Goal: Contribute content: Contribute content

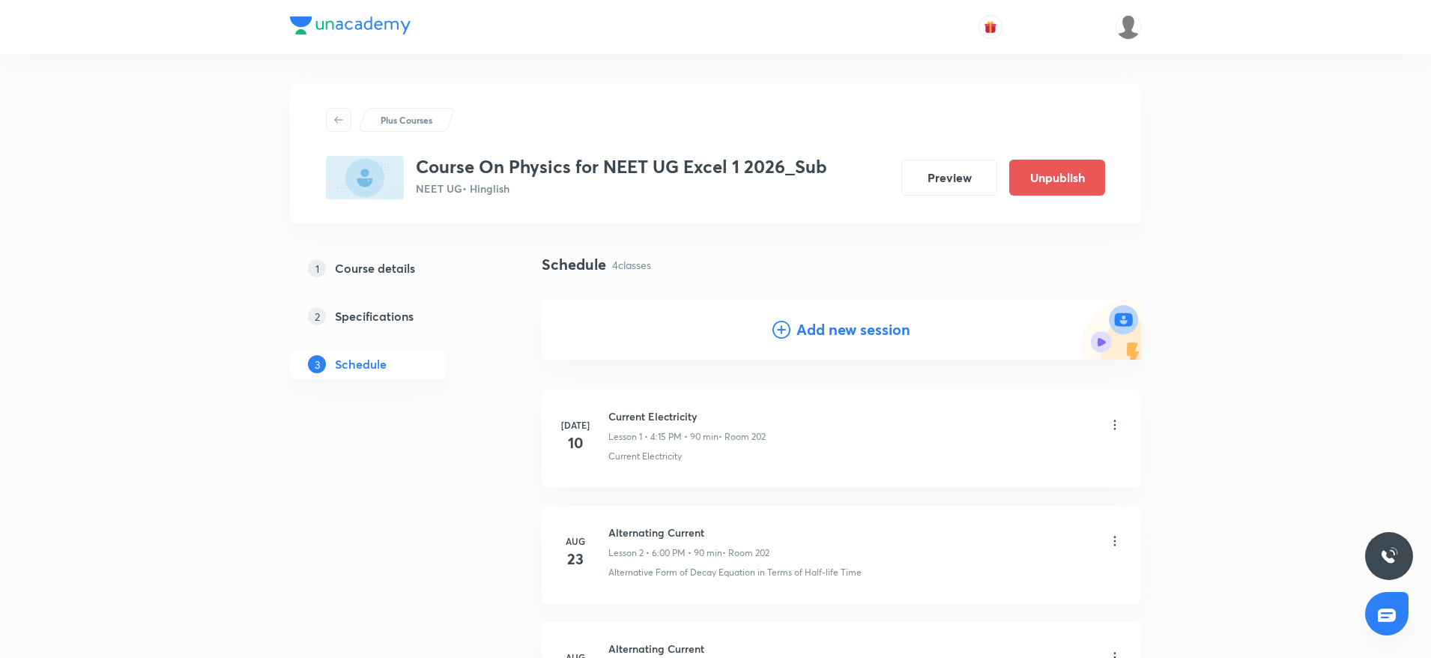
click at [538, 67] on div "Plus Courses Course On Physics for NEET UG Excel 1 2026_Sub NEET UG • Hinglish …" at bounding box center [715, 502] width 851 height 896
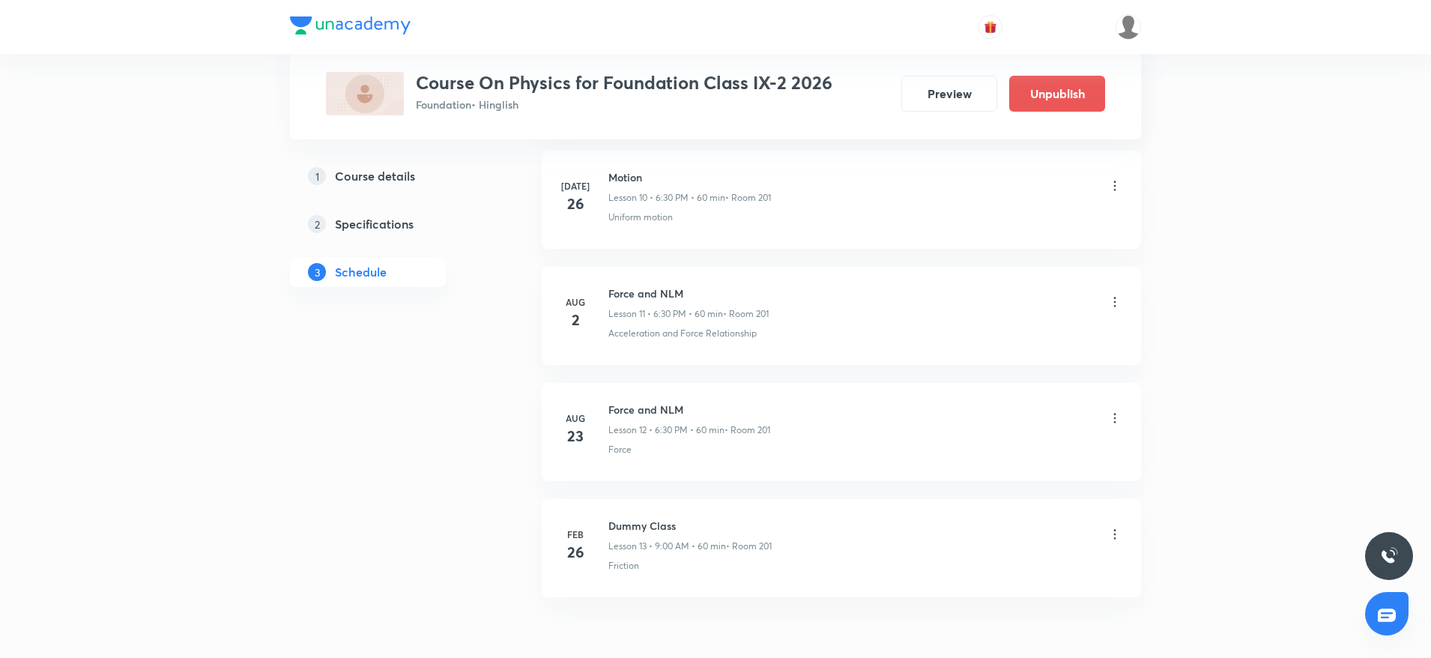
scroll to position [2054, 0]
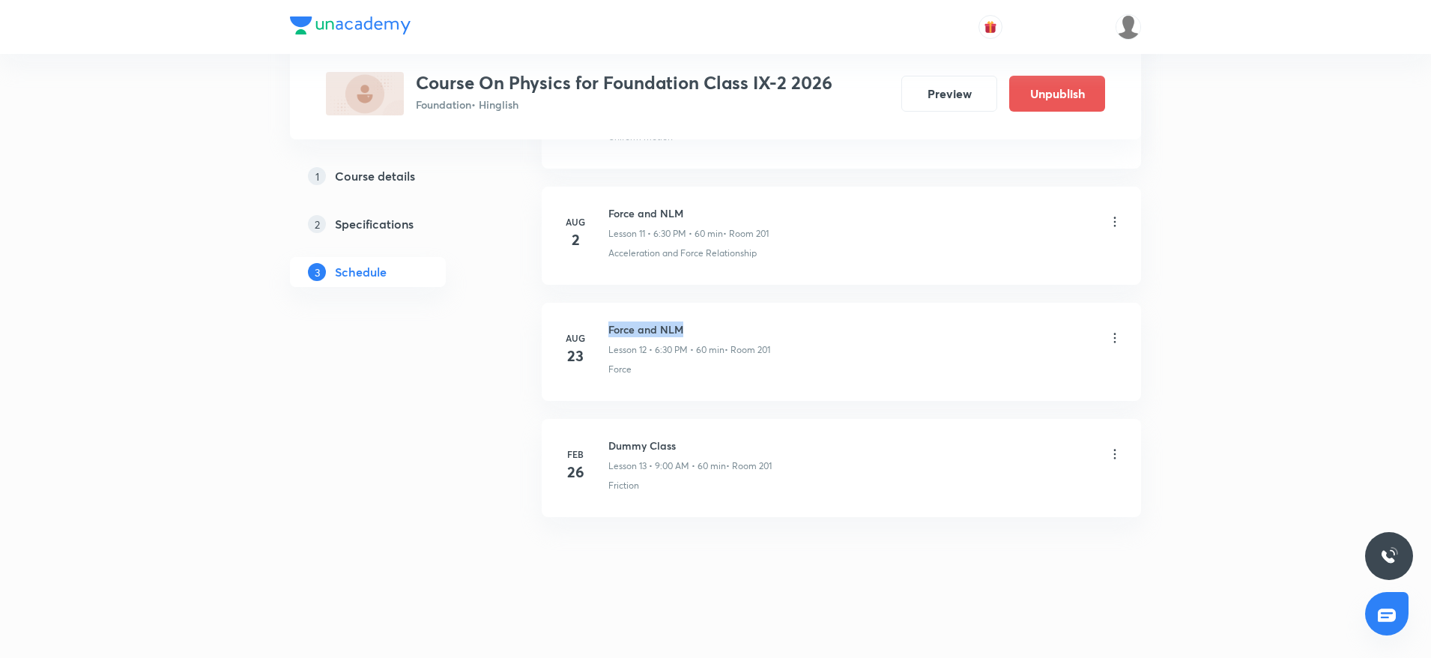
drag, startPoint x: 609, startPoint y: 323, endPoint x: 776, endPoint y: 325, distance: 166.4
click at [776, 325] on div "Force and NLM Lesson 12 • 6:30 PM • 60 min • Room 201" at bounding box center [866, 339] width 514 height 35
copy h6 "Force and NLM"
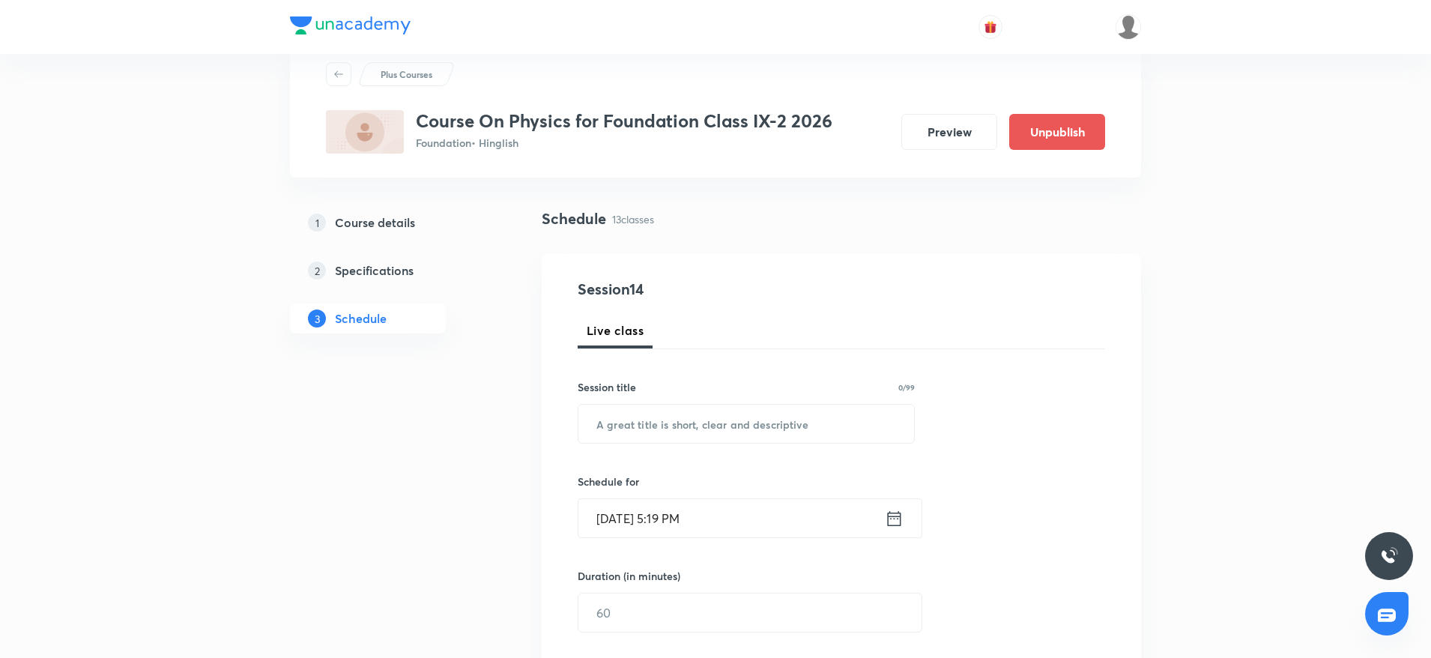
scroll to position [0, 0]
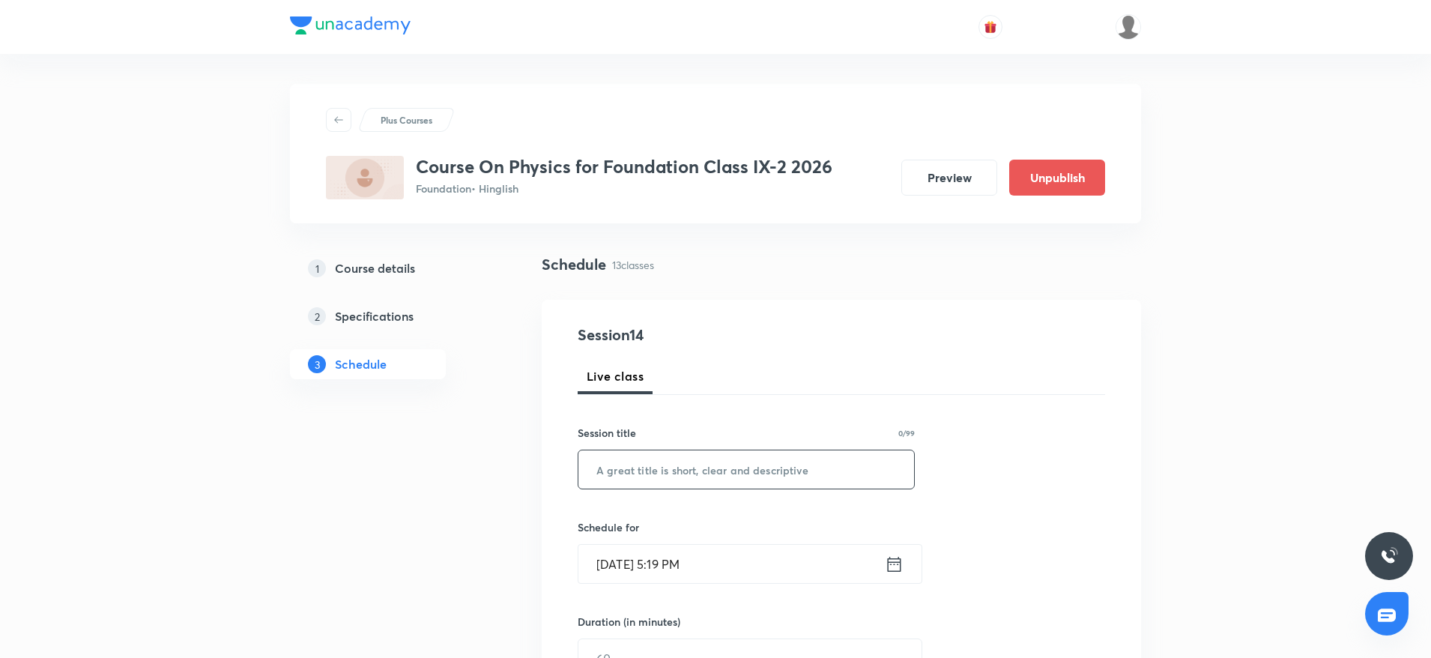
click at [722, 478] on input "text" at bounding box center [747, 469] width 336 height 38
paste input "Force and NLM"
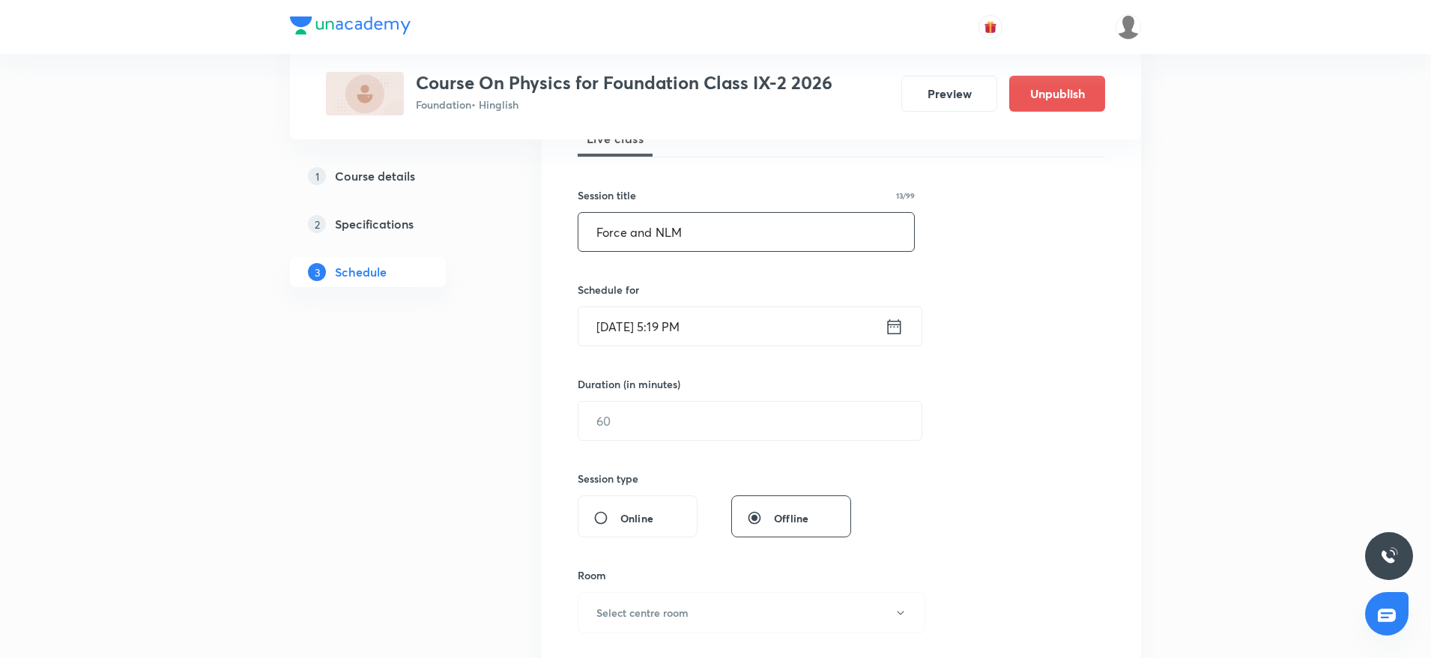
scroll to position [293, 0]
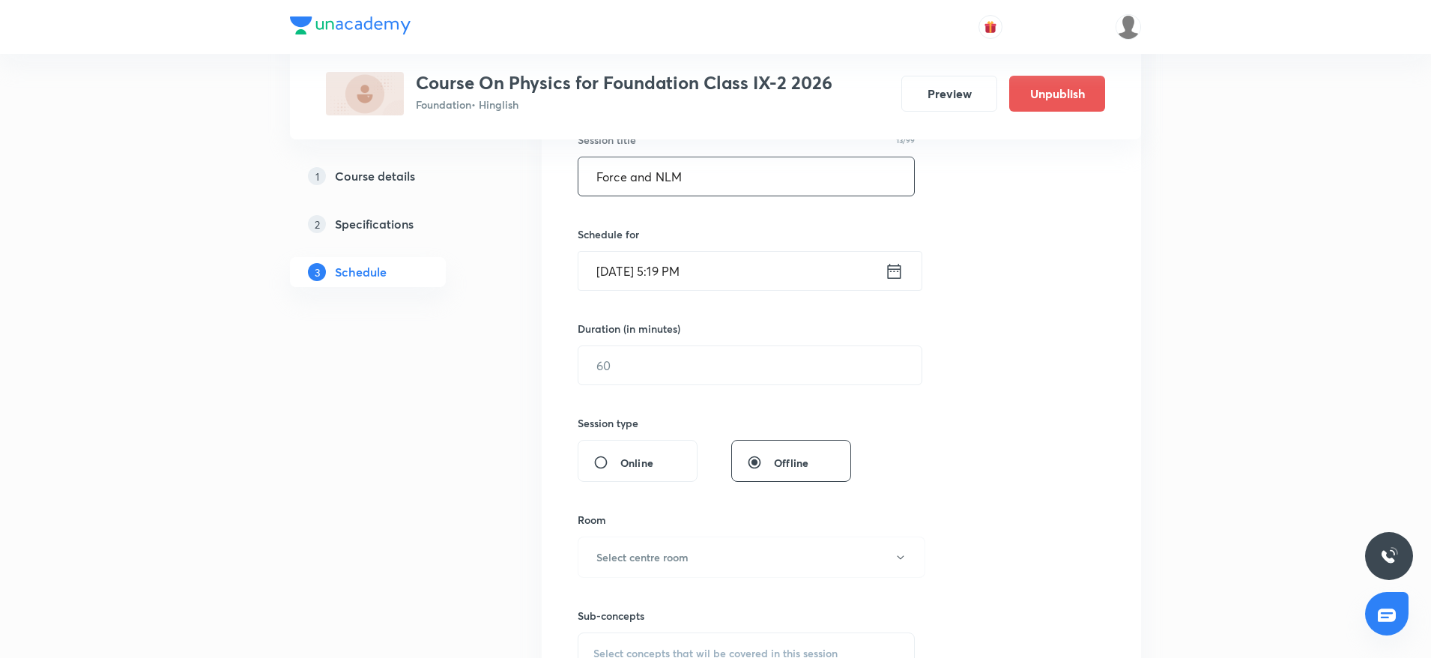
type input "Force and NLM"
click at [678, 277] on input "Aug 30, 2025, 5:19 PM" at bounding box center [732, 271] width 307 height 38
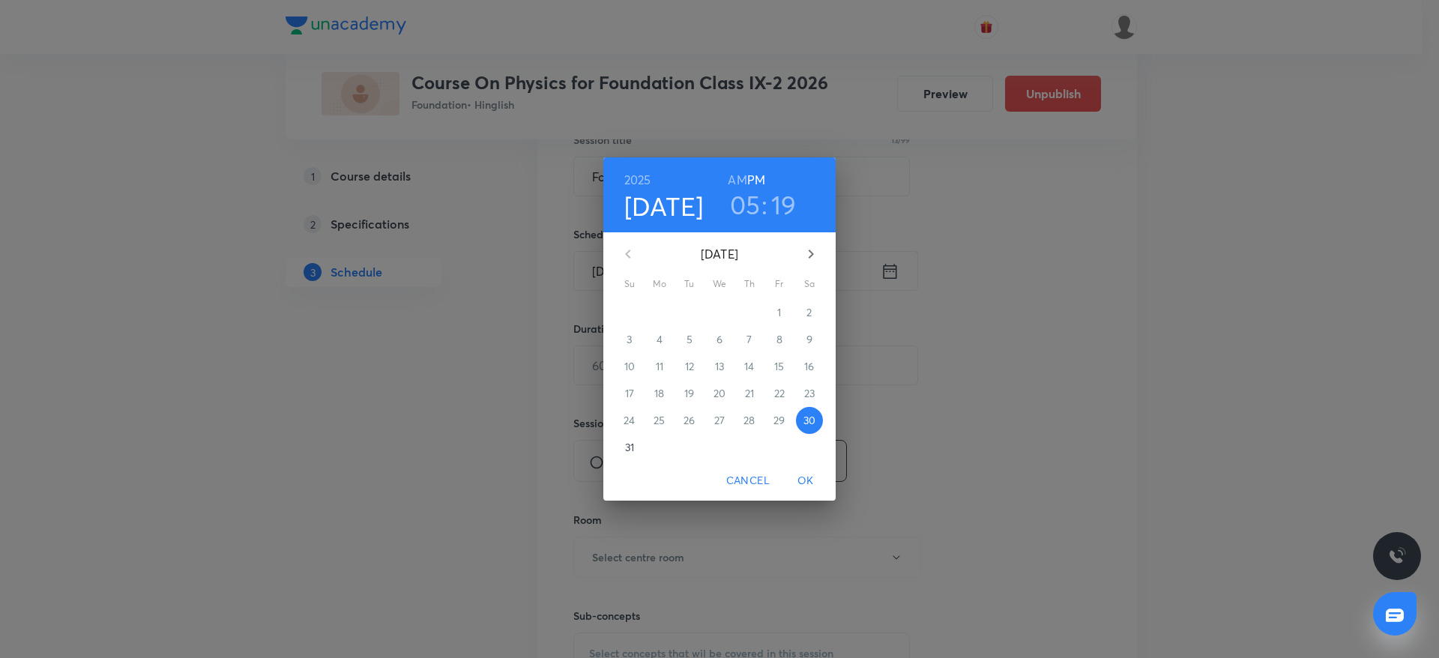
click at [785, 199] on h3 "19" at bounding box center [783, 204] width 25 height 31
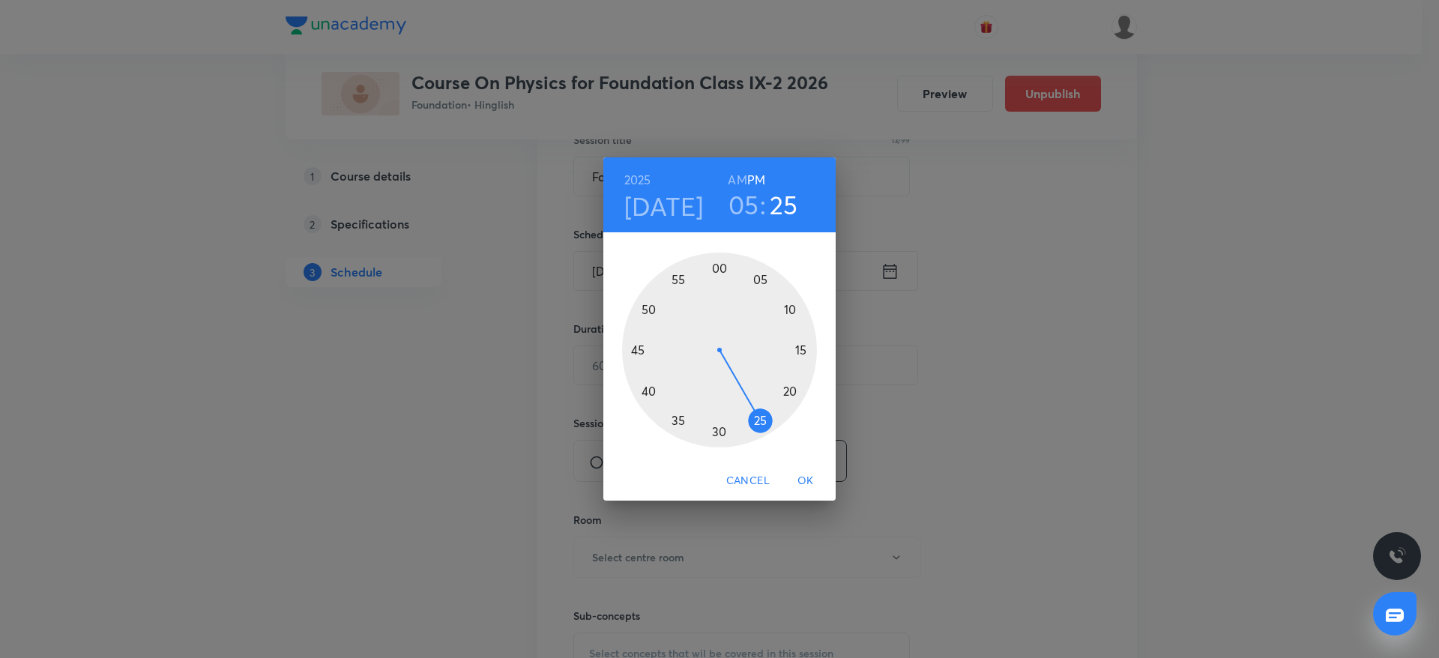
drag, startPoint x: 794, startPoint y: 381, endPoint x: 769, endPoint y: 436, distance: 60.0
click at [769, 436] on div at bounding box center [719, 350] width 195 height 195
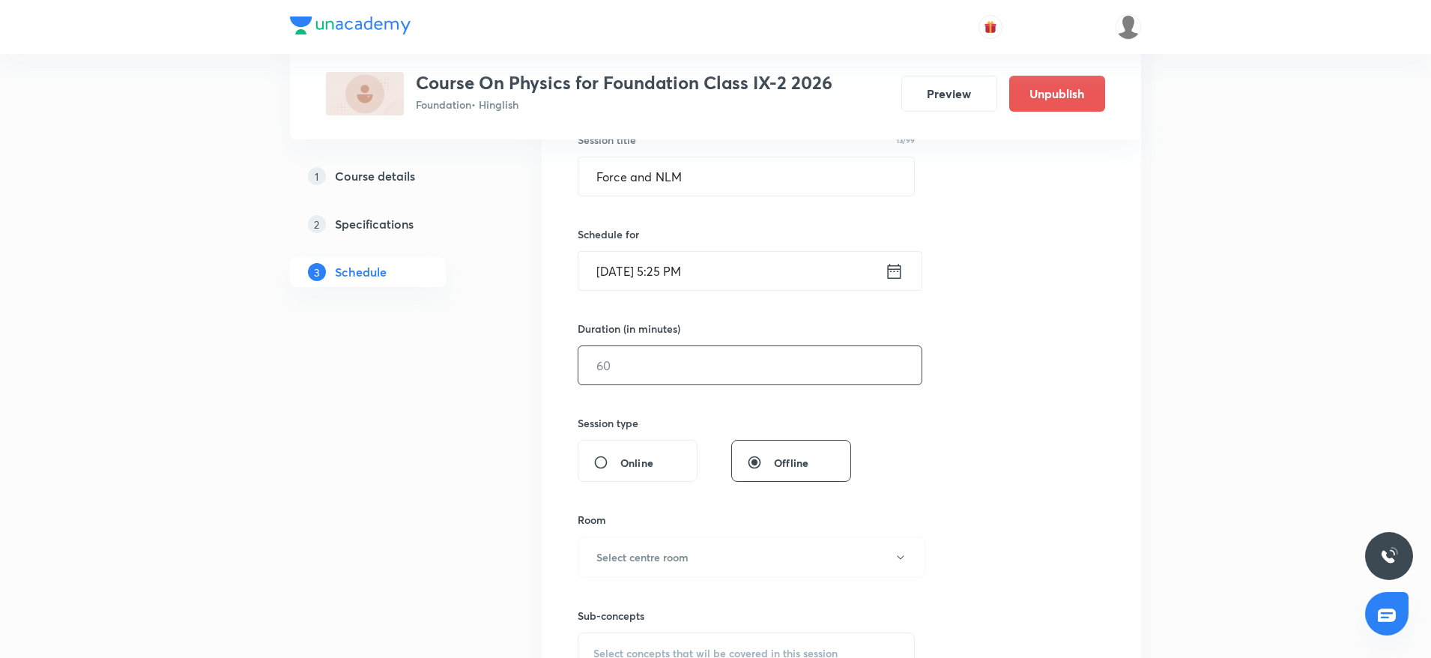
click at [706, 373] on input "text" at bounding box center [750, 365] width 343 height 38
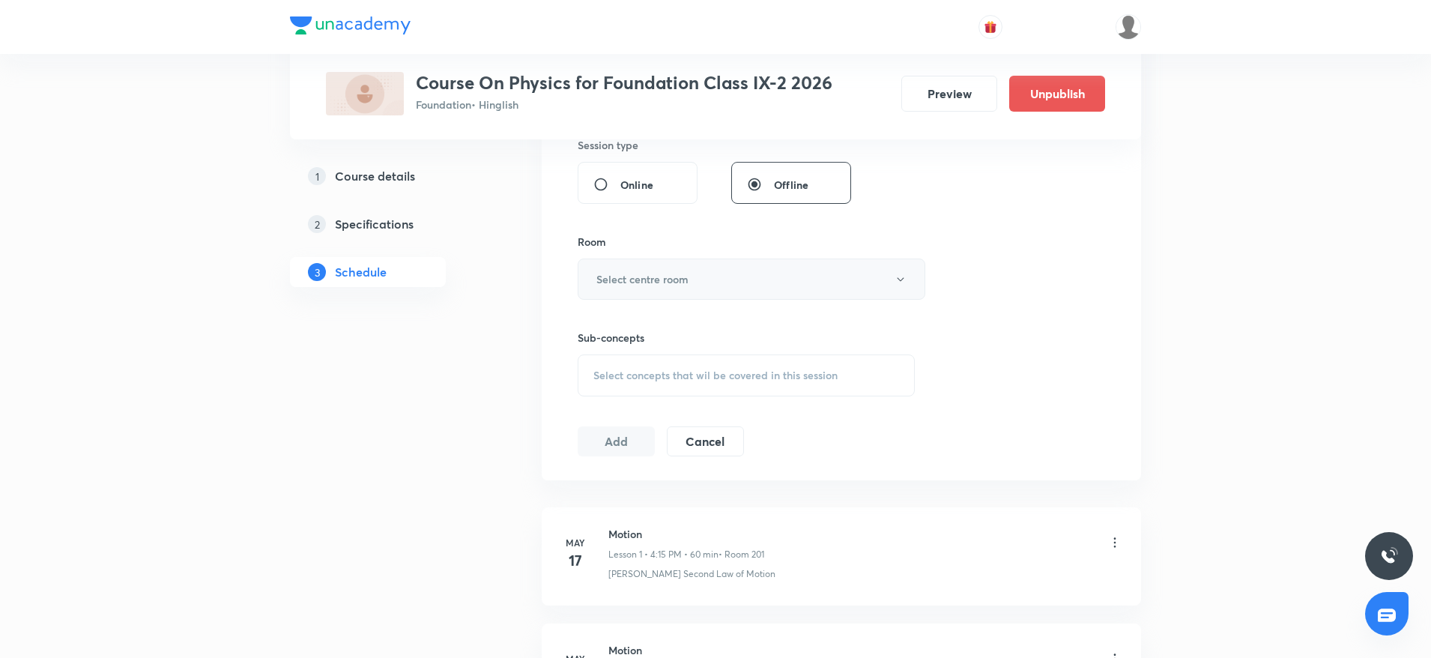
type input "55"
click at [821, 283] on button "Select centre room" at bounding box center [752, 279] width 348 height 41
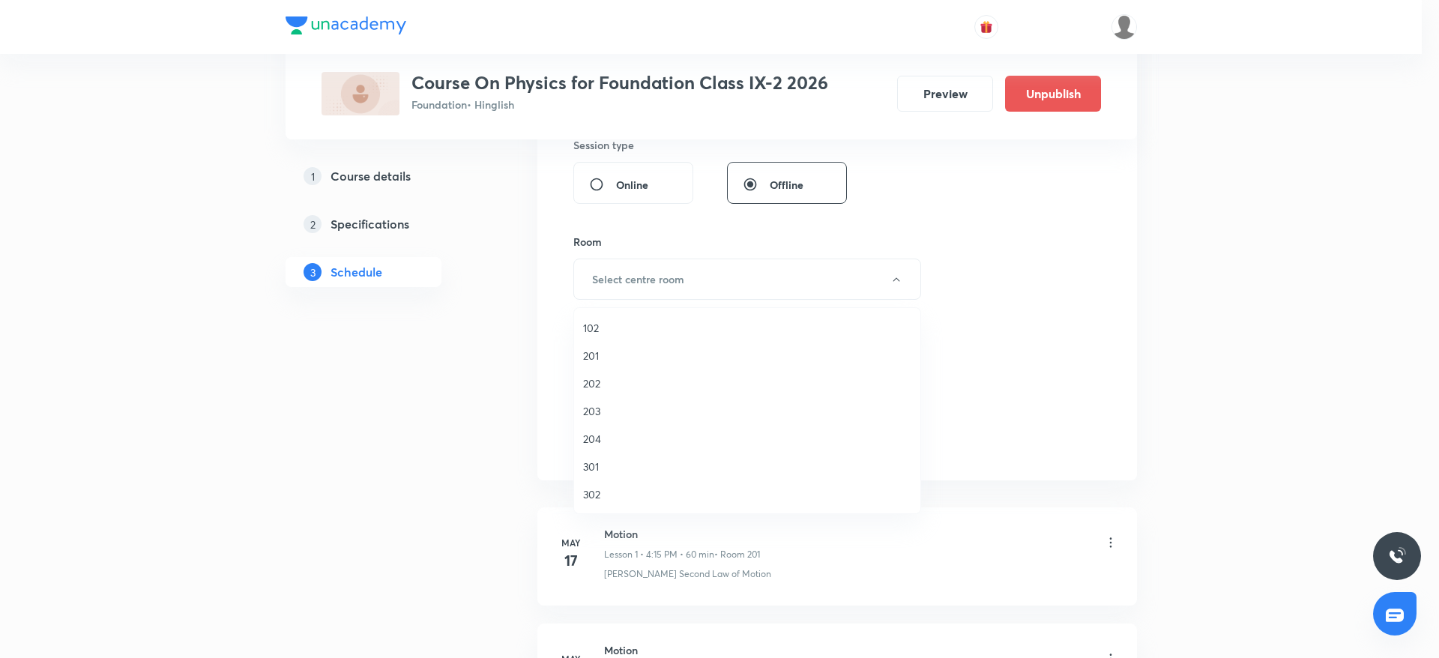
drag, startPoint x: 606, startPoint y: 363, endPoint x: 624, endPoint y: 358, distance: 18.0
click at [606, 365] on li "201" at bounding box center [747, 356] width 346 height 28
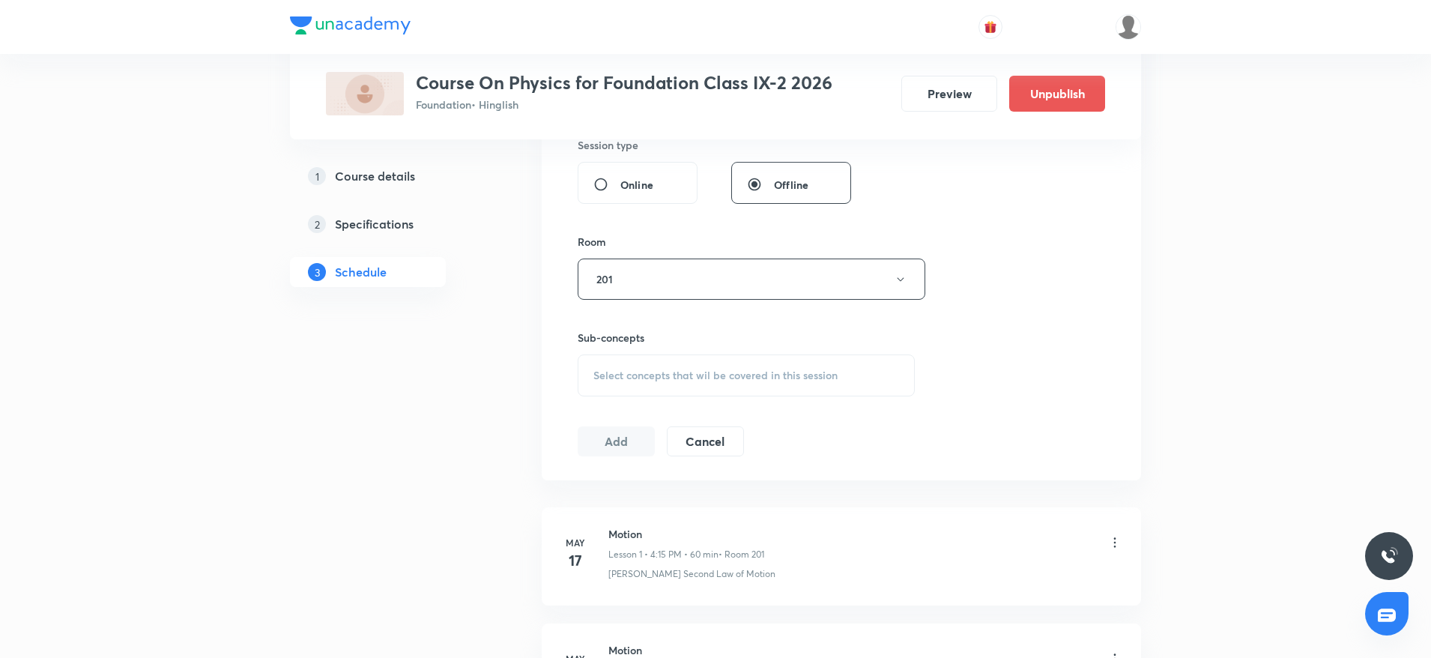
click at [685, 390] on div "Select concepts that wil be covered in this session" at bounding box center [746, 375] width 337 height 42
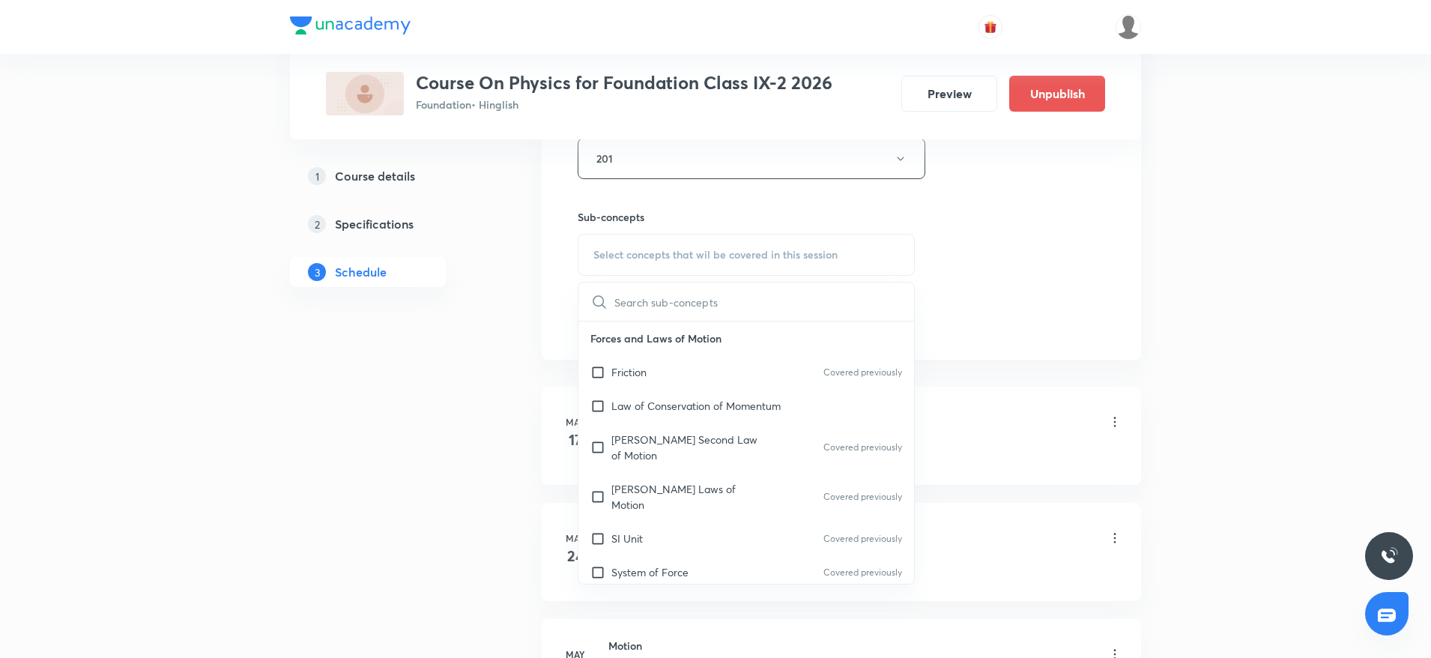
scroll to position [704, 0]
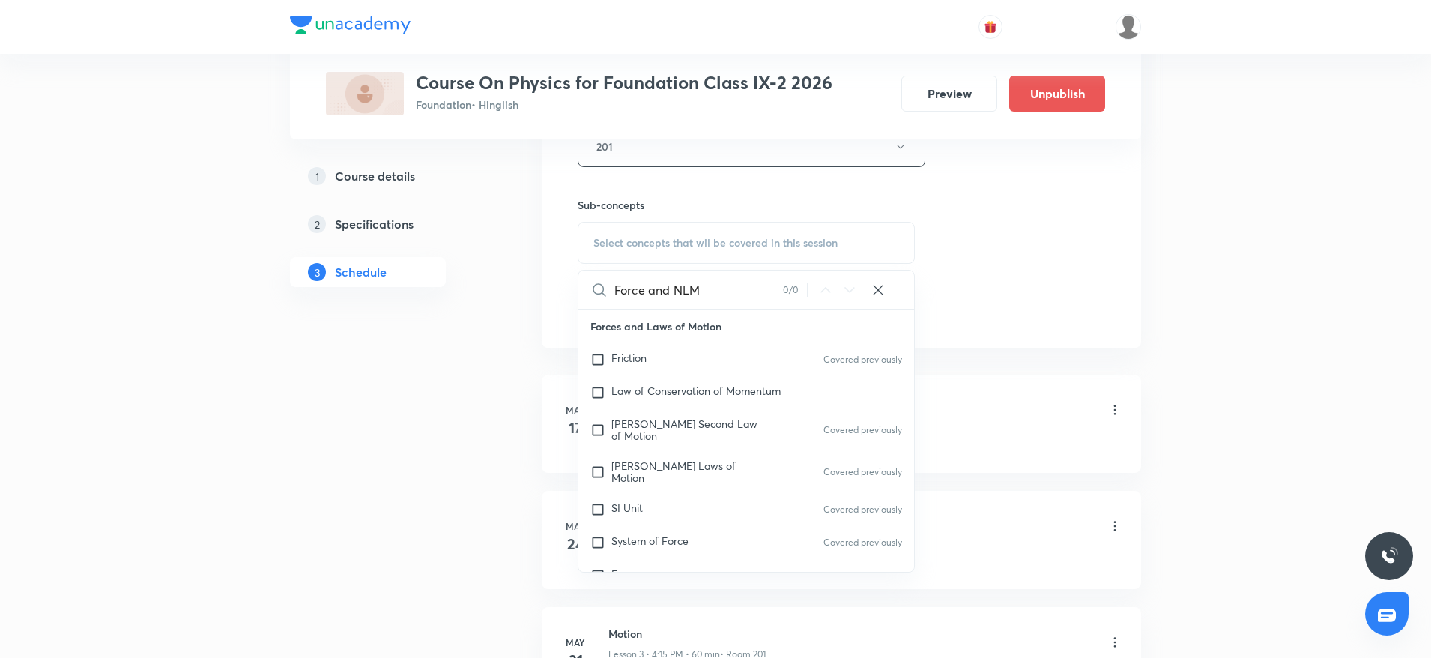
drag, startPoint x: 651, startPoint y: 291, endPoint x: 764, endPoint y: 295, distance: 114.0
click at [764, 295] on input "Force and NLM" at bounding box center [699, 290] width 169 height 38
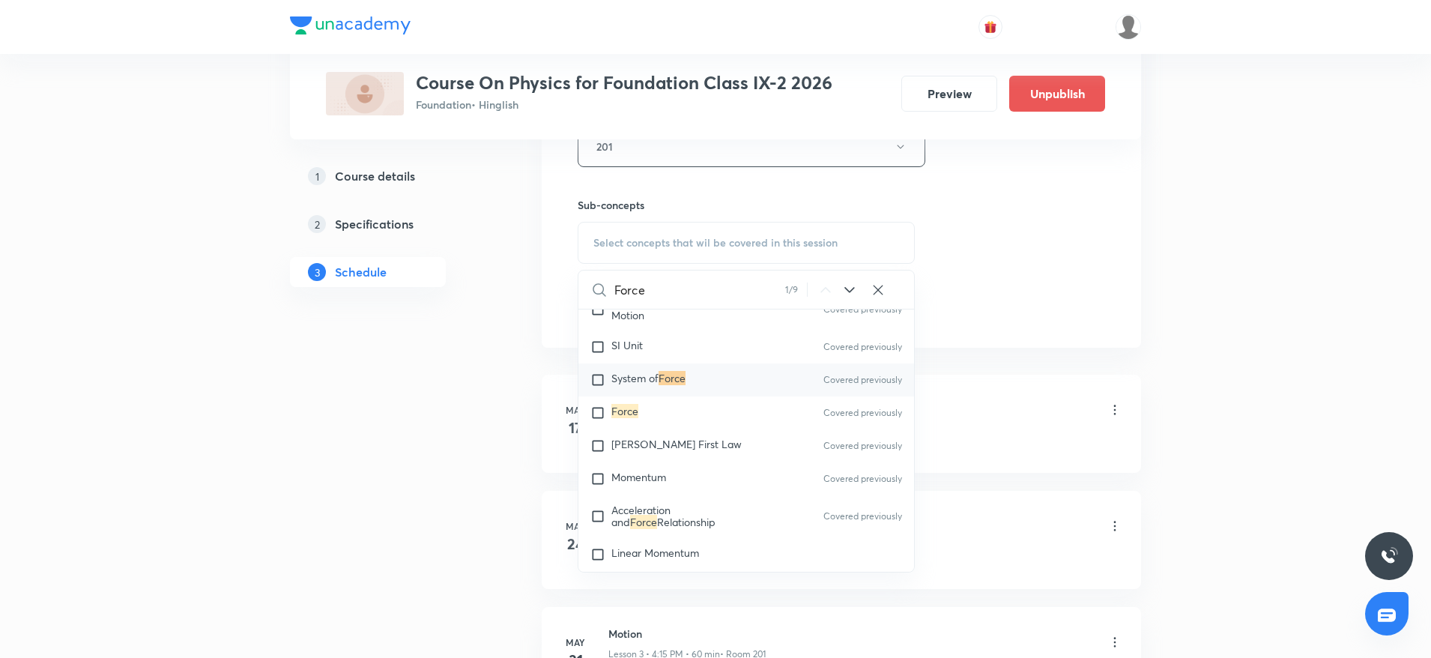
scroll to position [31, 0]
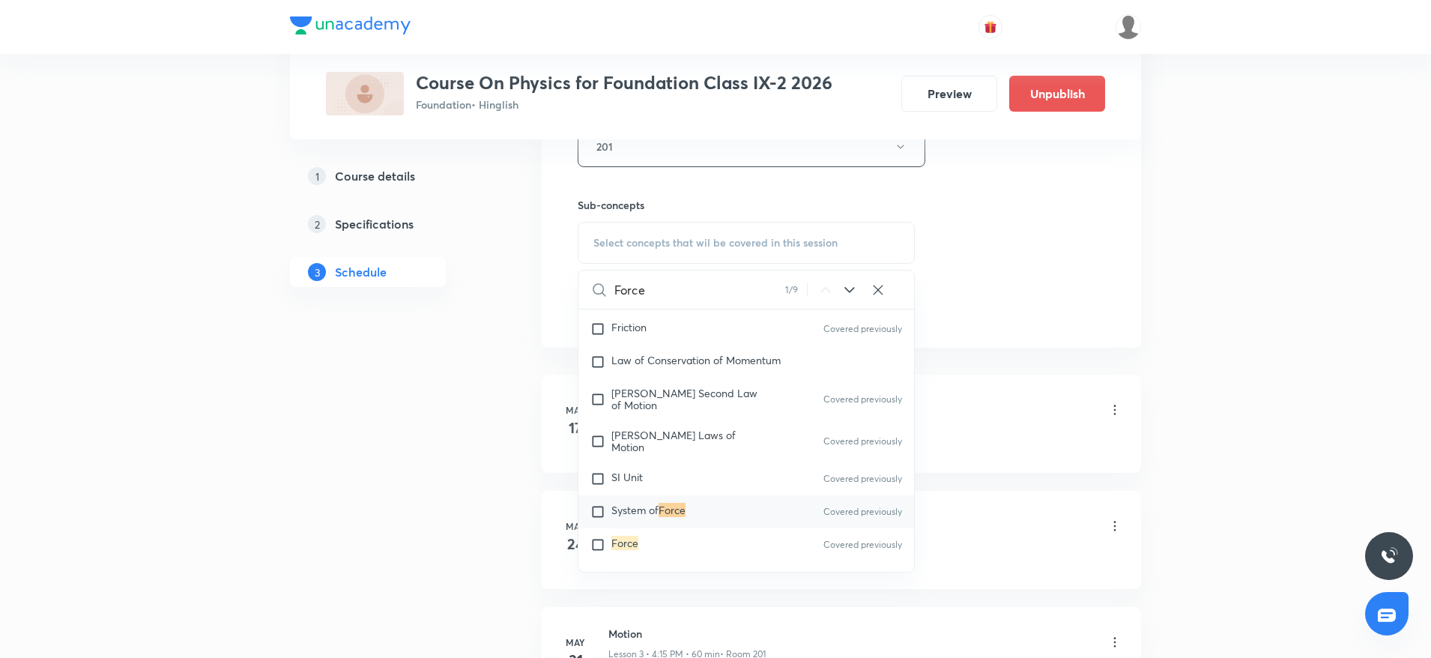
type input "Force"
click at [643, 507] on span "System of" at bounding box center [635, 510] width 47 height 14
checkbox input "true"
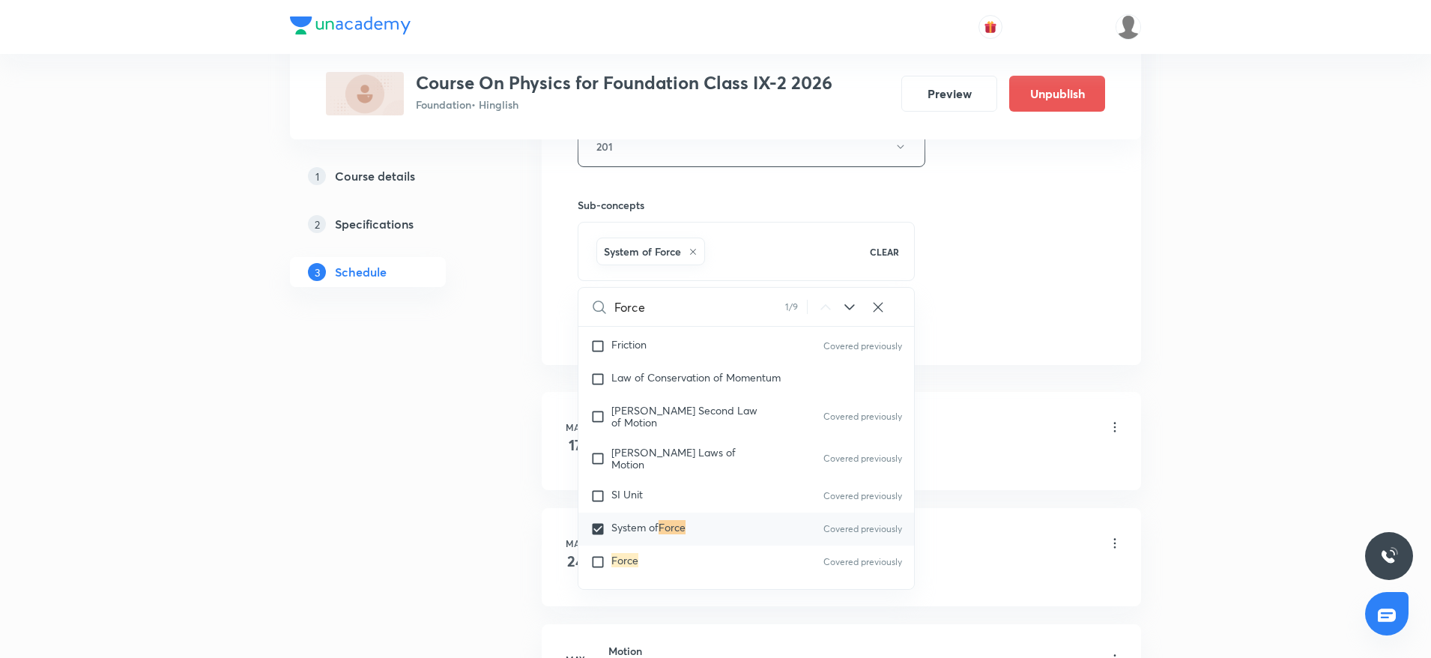
click at [893, 299] on div "Force 1 / 9 ​" at bounding box center [747, 307] width 336 height 38
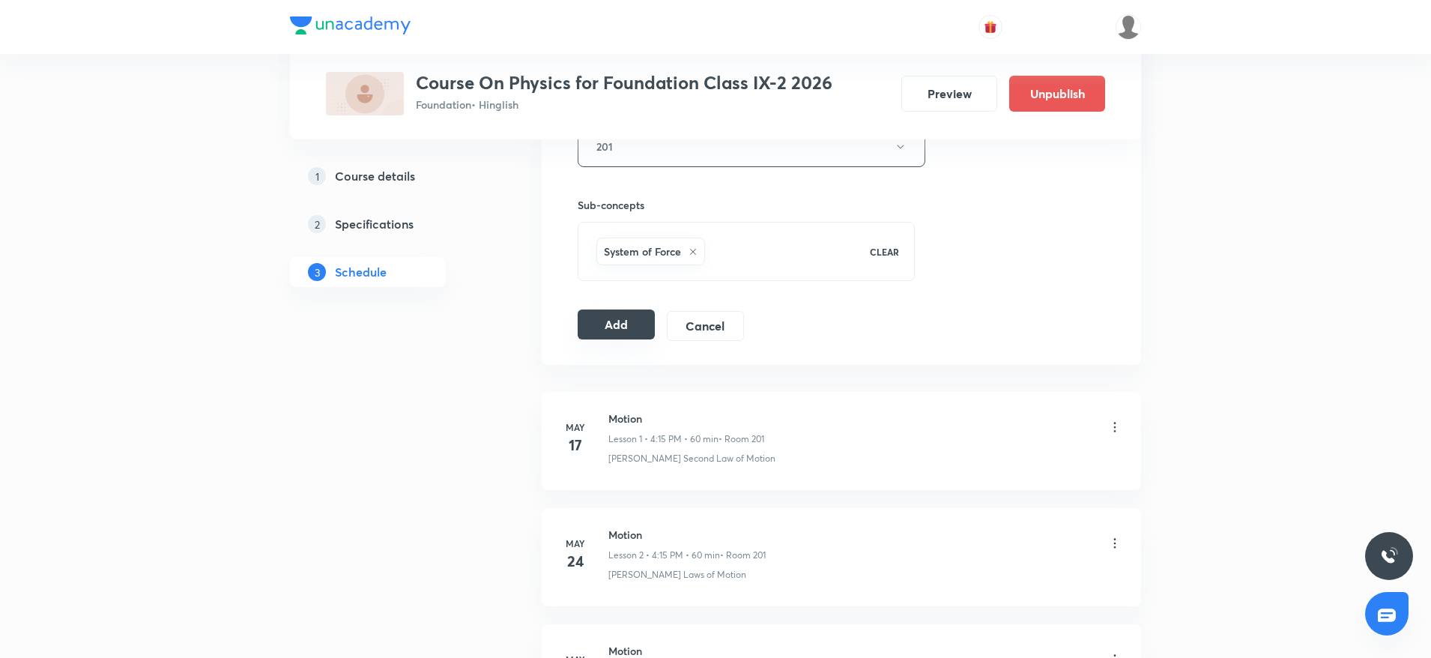
click at [621, 319] on button "Add" at bounding box center [616, 325] width 77 height 30
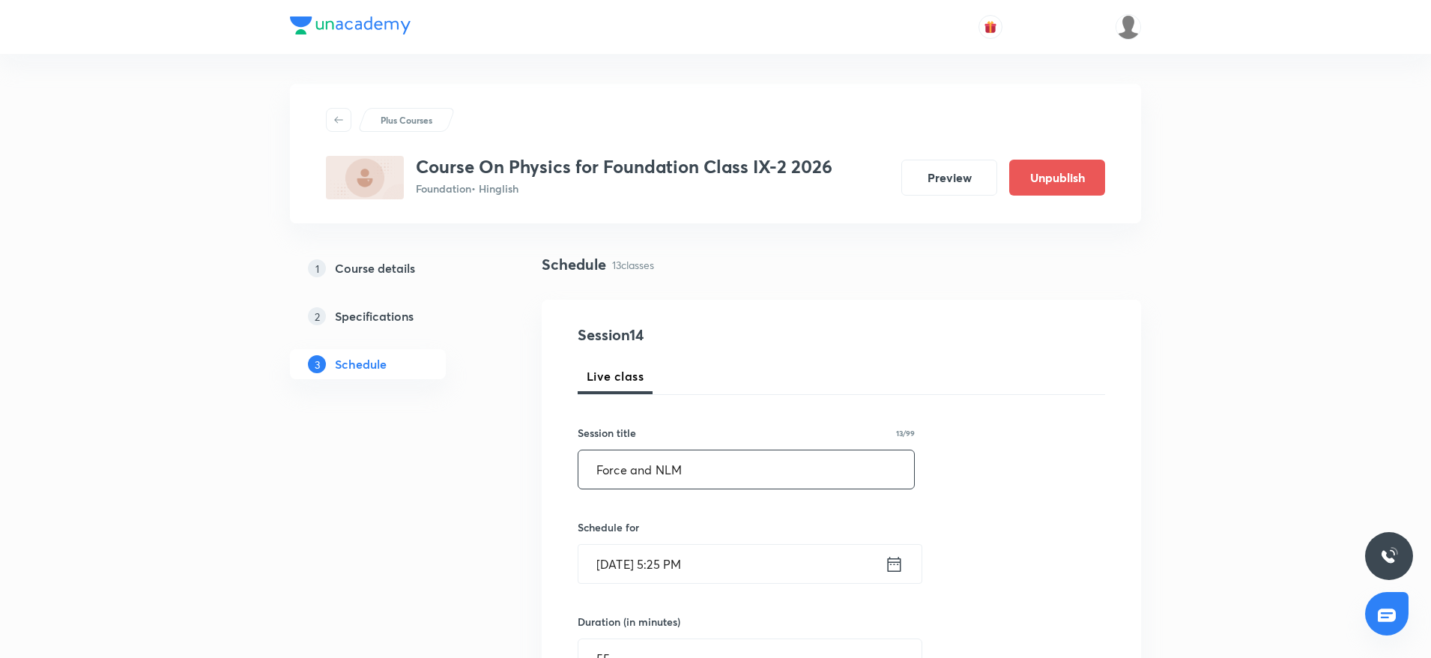
drag, startPoint x: 769, startPoint y: 475, endPoint x: 502, endPoint y: 429, distance: 270.7
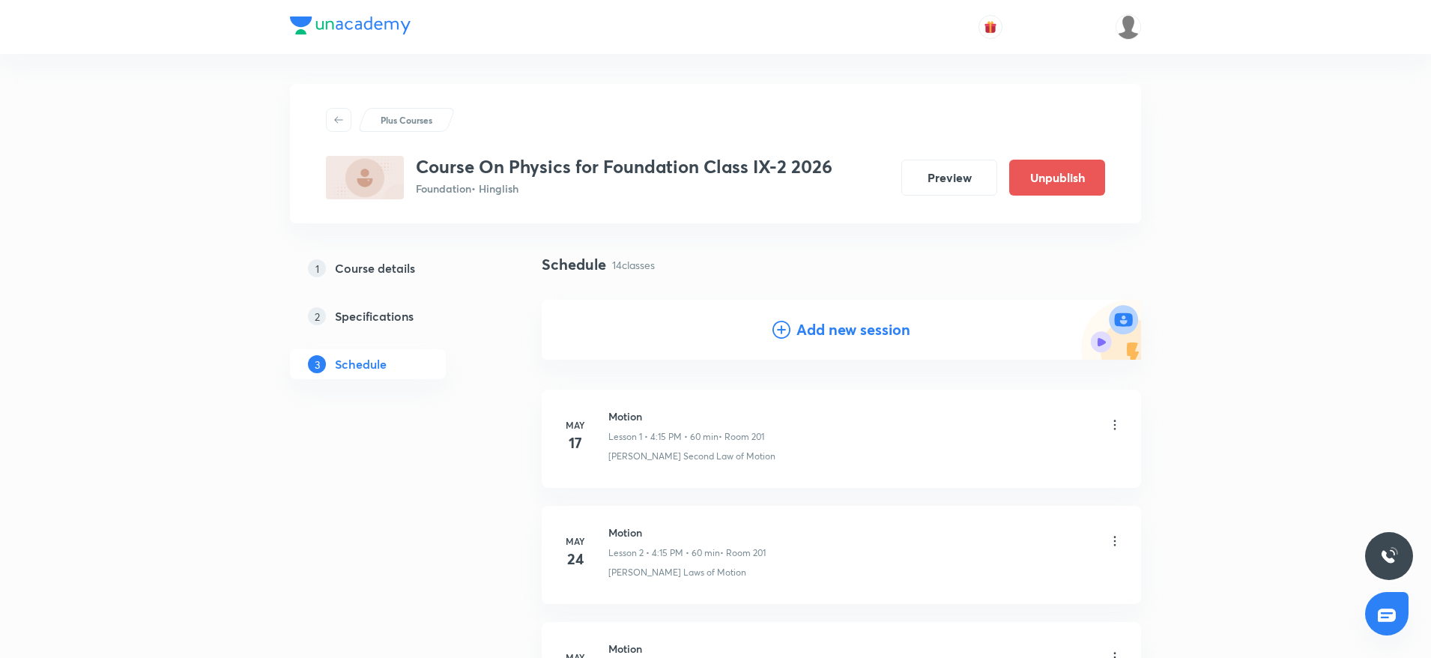
scroll to position [1481, 0]
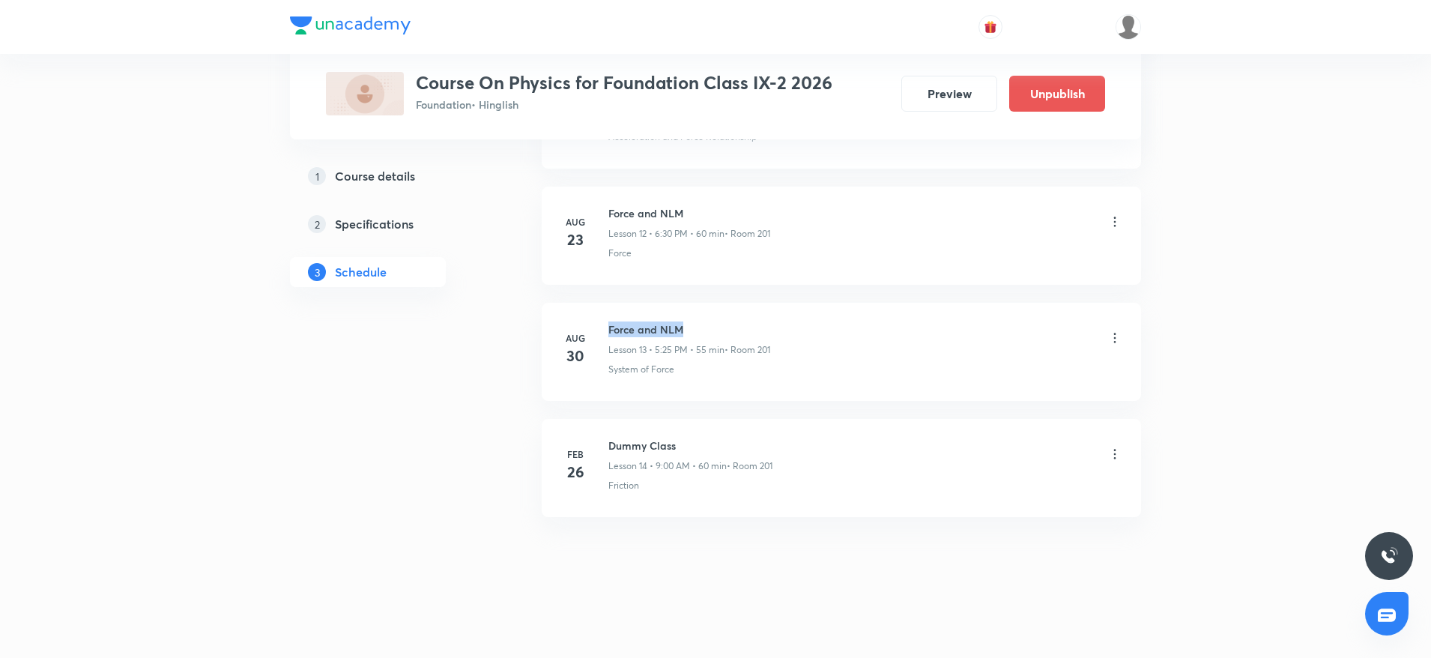
drag, startPoint x: 607, startPoint y: 325, endPoint x: 711, endPoint y: 315, distance: 104.7
click at [711, 315] on li "Aug 30 Force and NLM Lesson 13 • 5:25 PM • 55 min • Room 201 System of Force" at bounding box center [842, 352] width 600 height 98
copy h6 "Force and NLM"
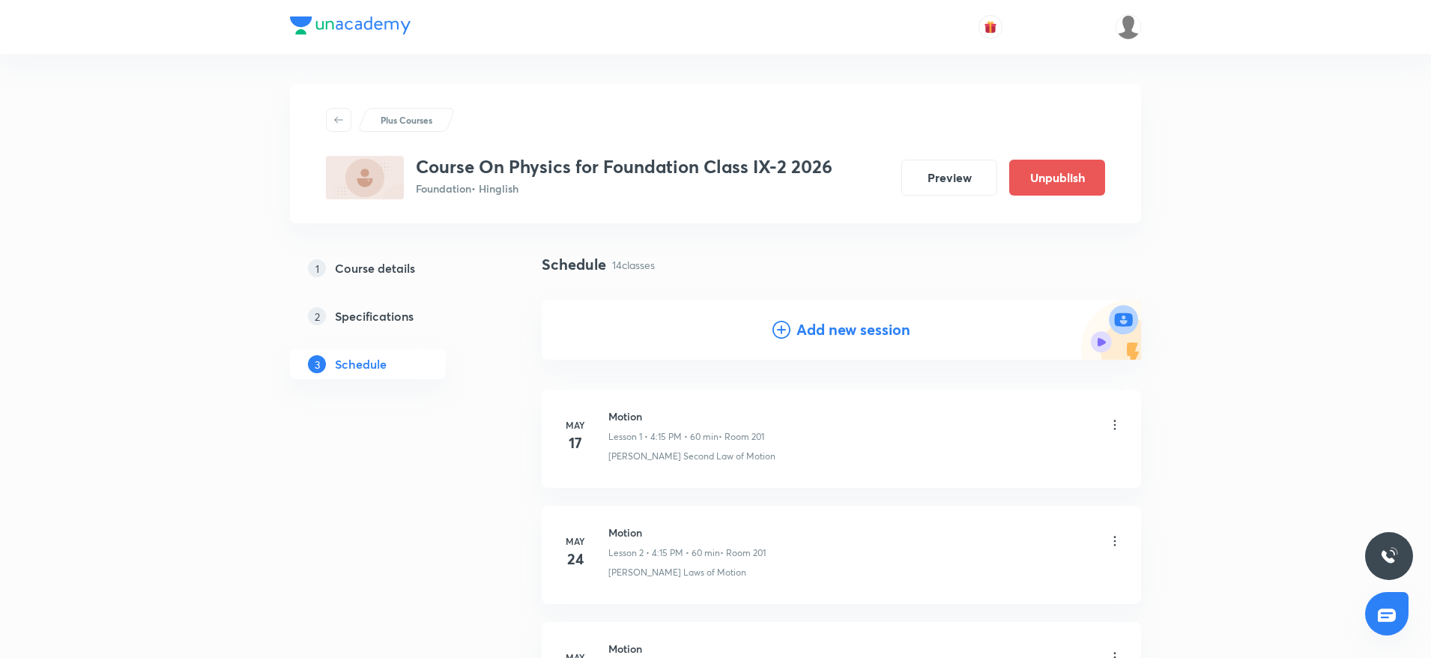
click at [833, 340] on h4 "Add new session" at bounding box center [854, 330] width 114 height 22
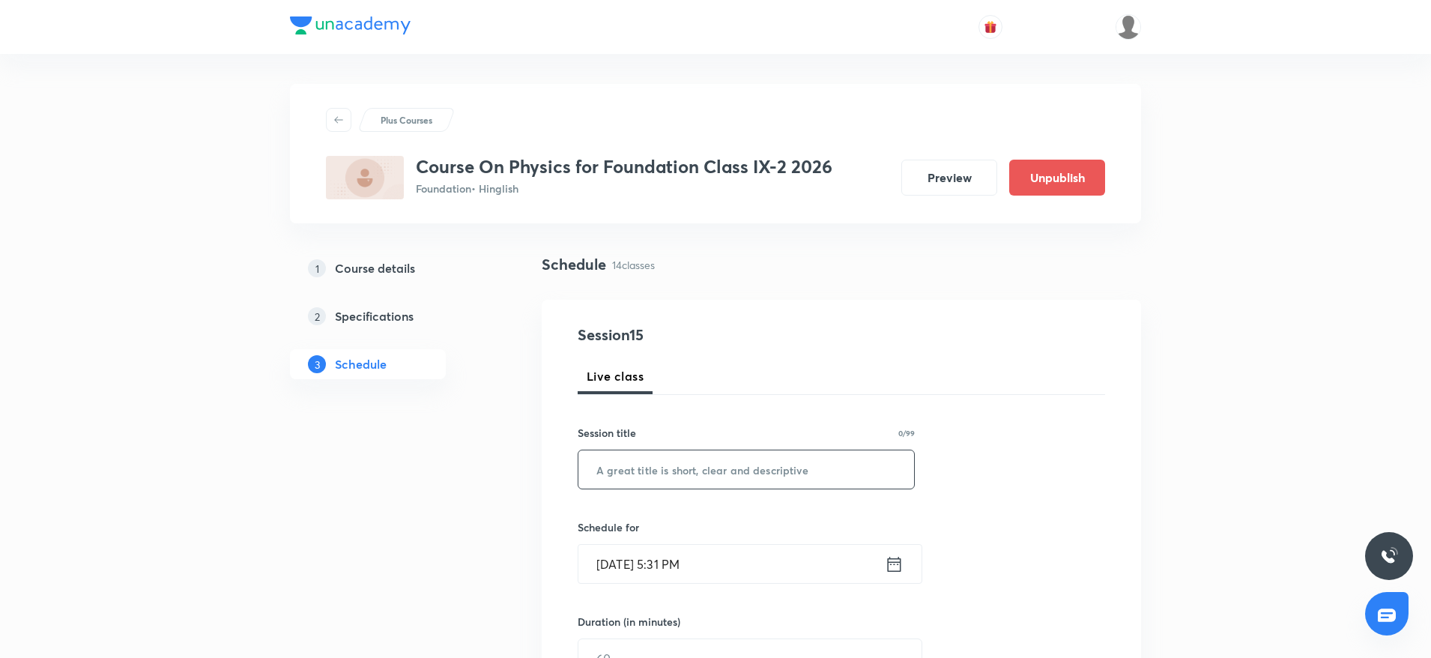
click at [701, 479] on input "text" at bounding box center [747, 469] width 336 height 38
paste input "Force and NLM"
drag, startPoint x: 701, startPoint y: 479, endPoint x: 684, endPoint y: 552, distance: 75.3
type input "Force and NLM"
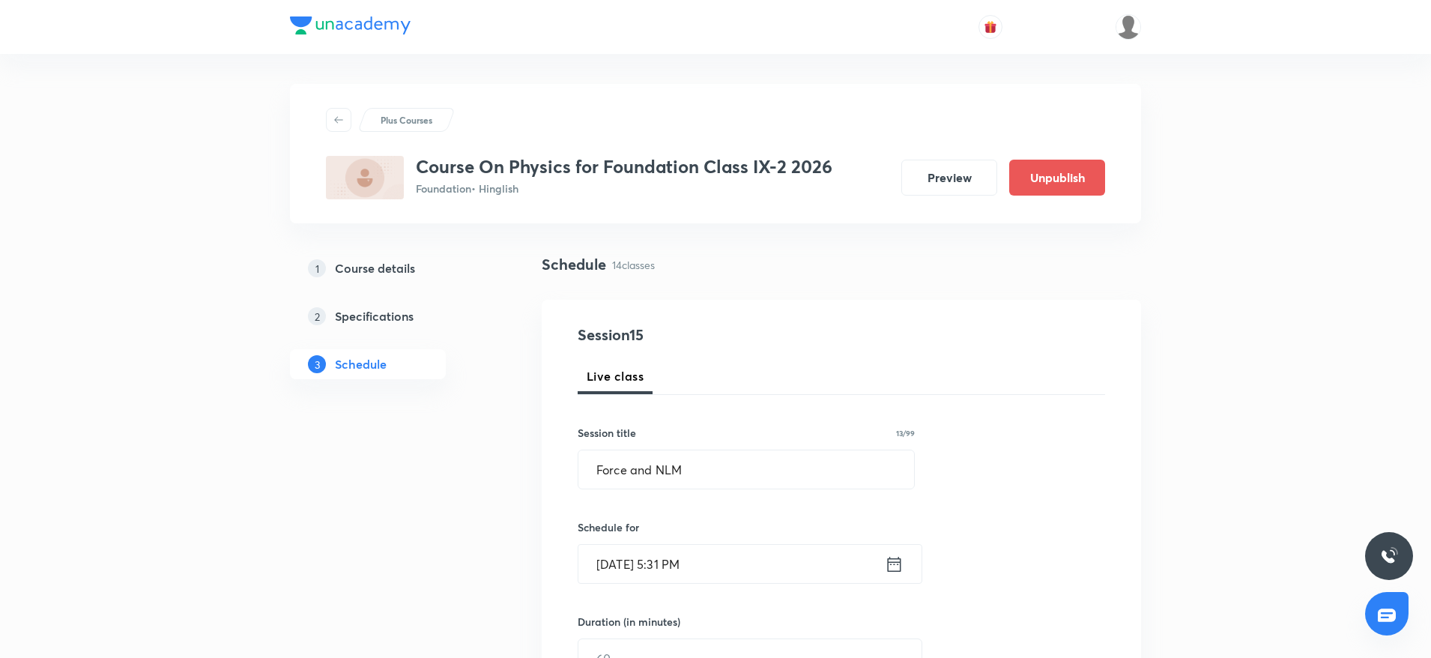
click at [673, 559] on input "Aug 30, 2025, 5:31 PM" at bounding box center [732, 564] width 307 height 38
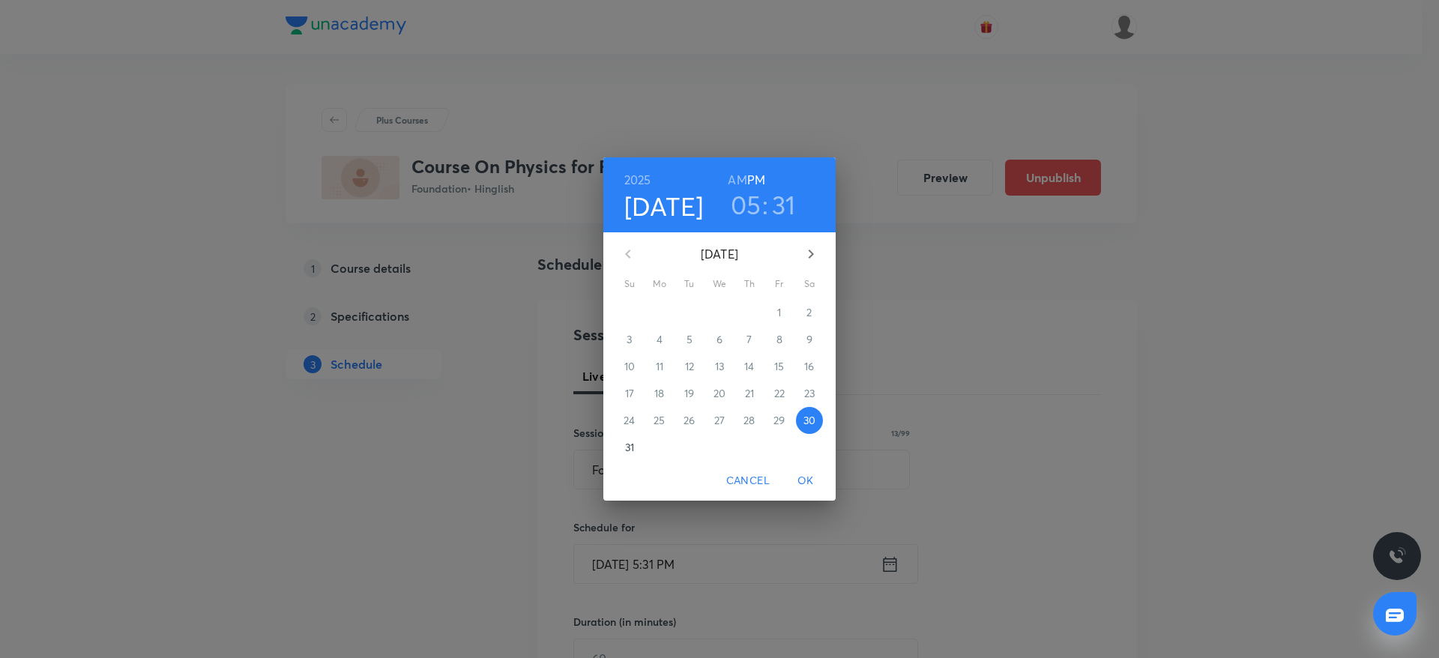
click at [751, 219] on h3 "05" at bounding box center [746, 204] width 31 height 31
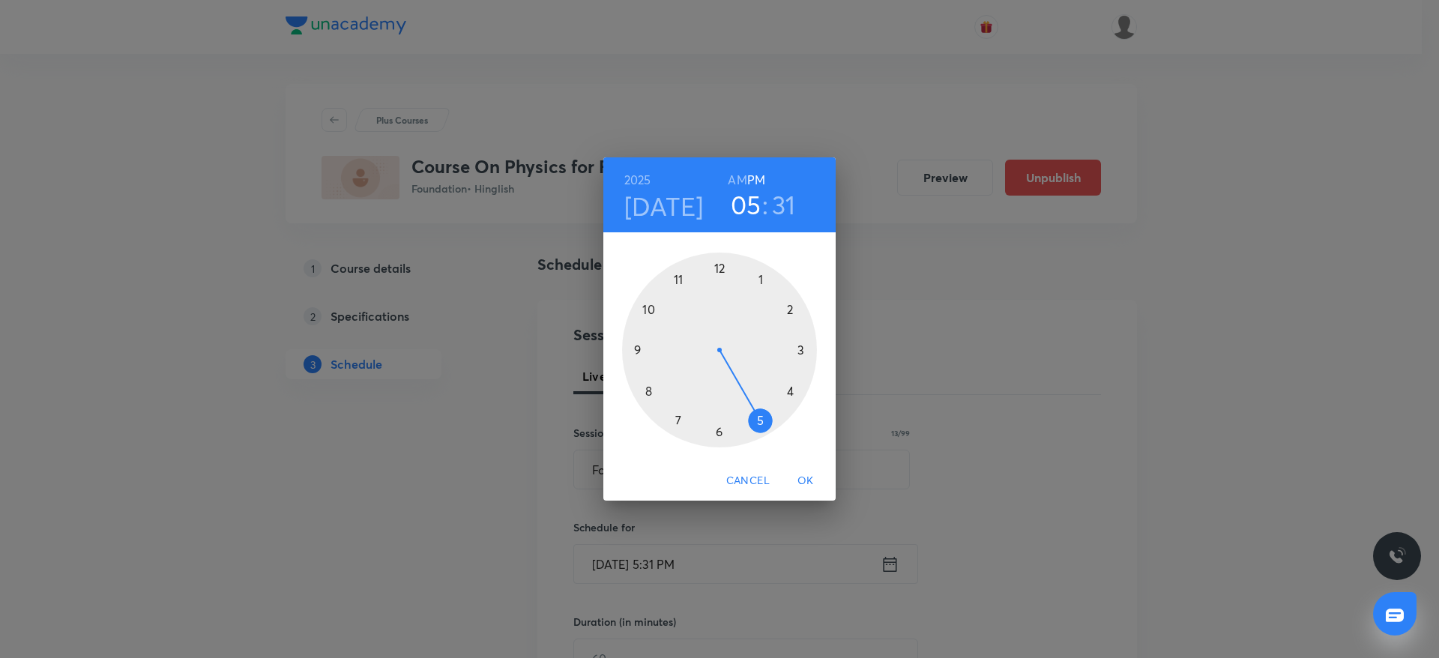
click at [720, 428] on div at bounding box center [719, 350] width 195 height 195
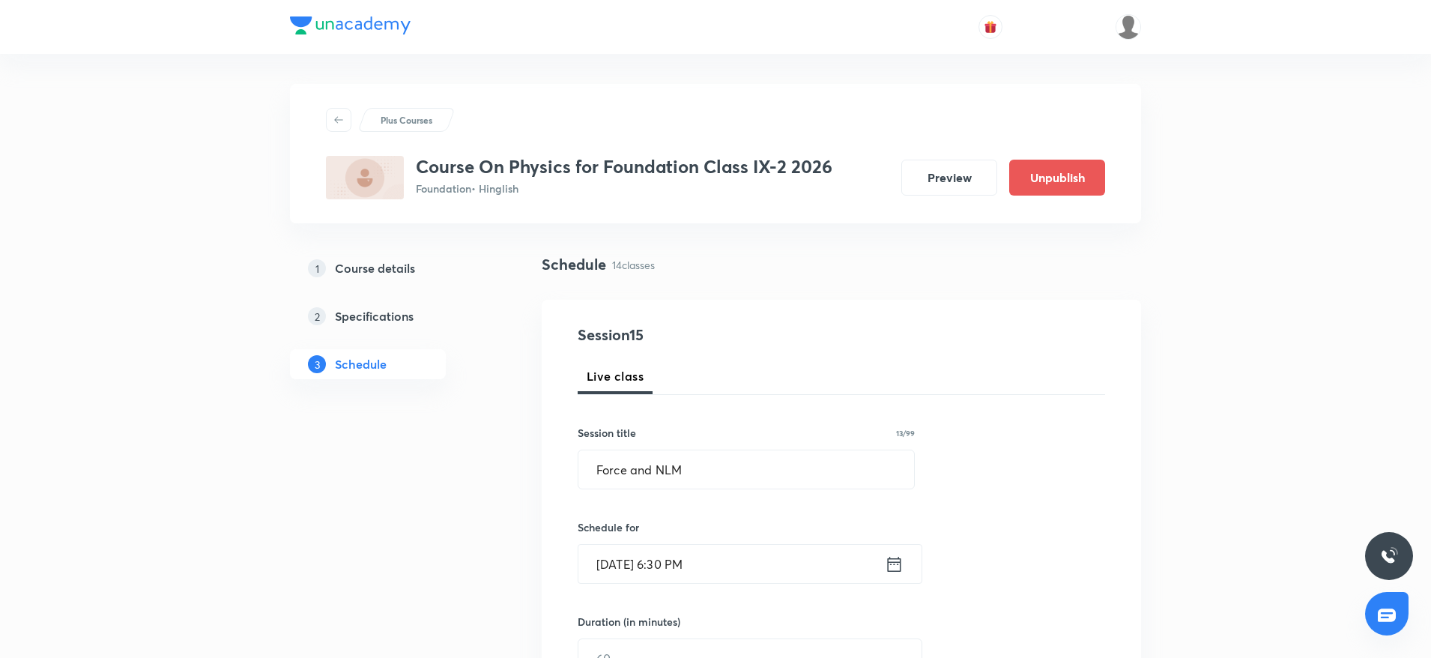
scroll to position [438, 0]
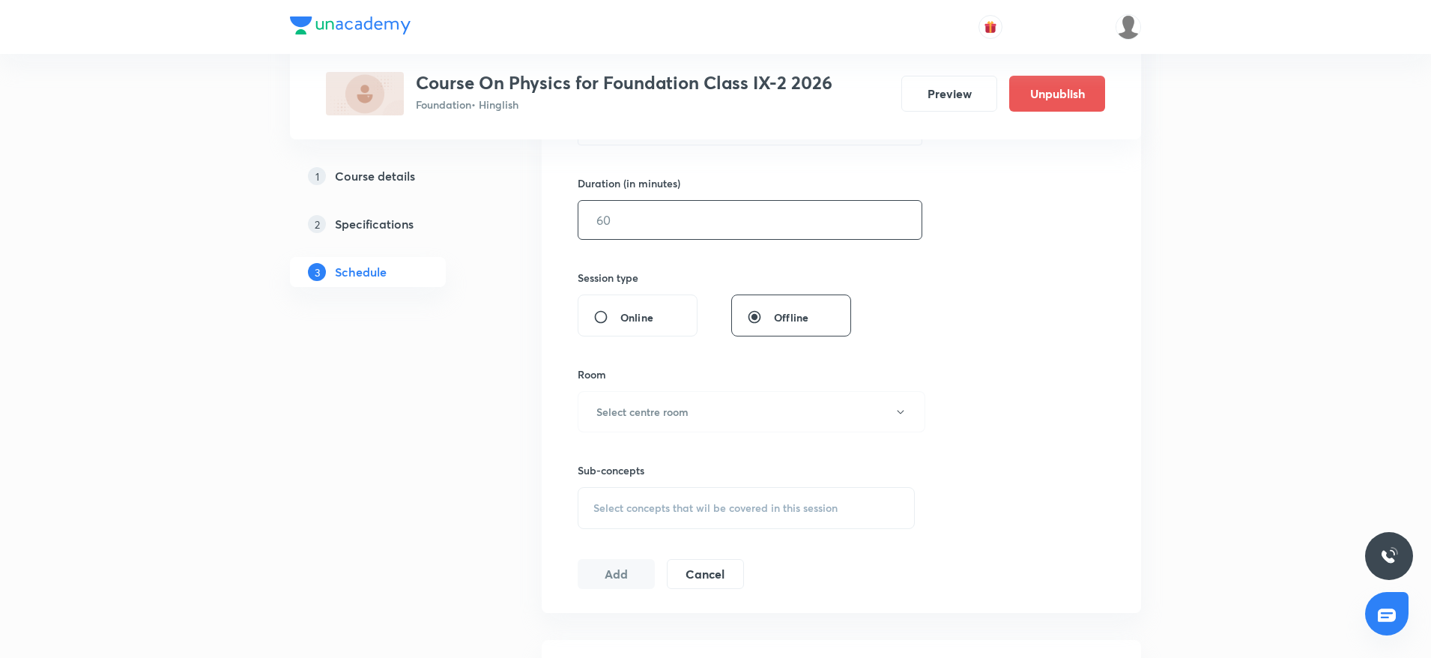
click at [757, 229] on input "text" at bounding box center [750, 220] width 343 height 38
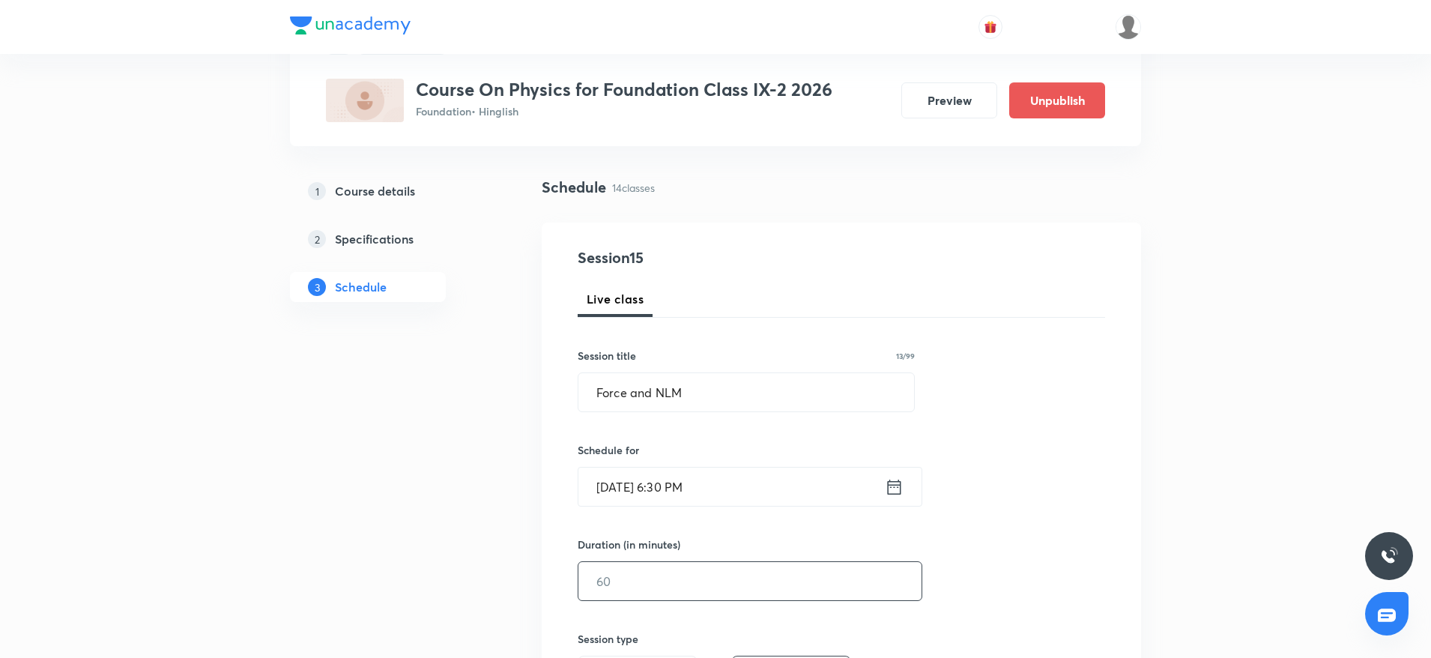
scroll to position [112, 0]
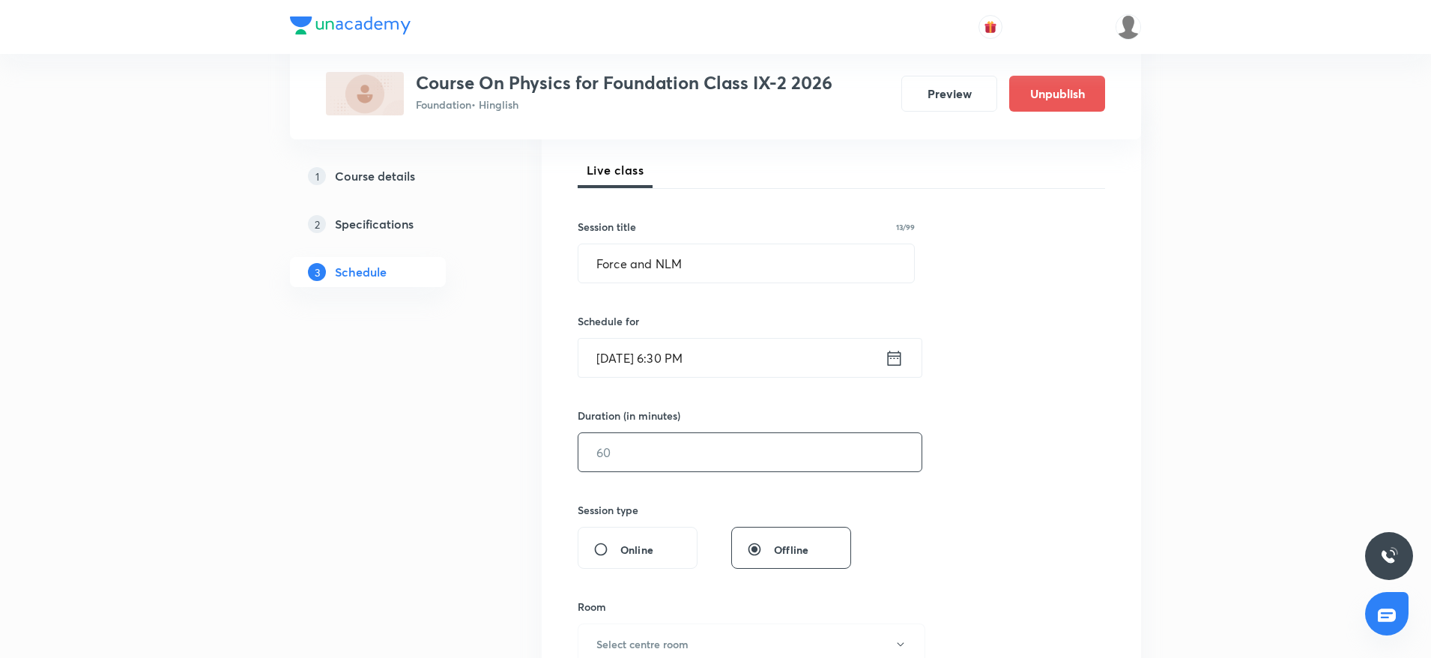
click at [746, 448] on input "text" at bounding box center [750, 452] width 343 height 38
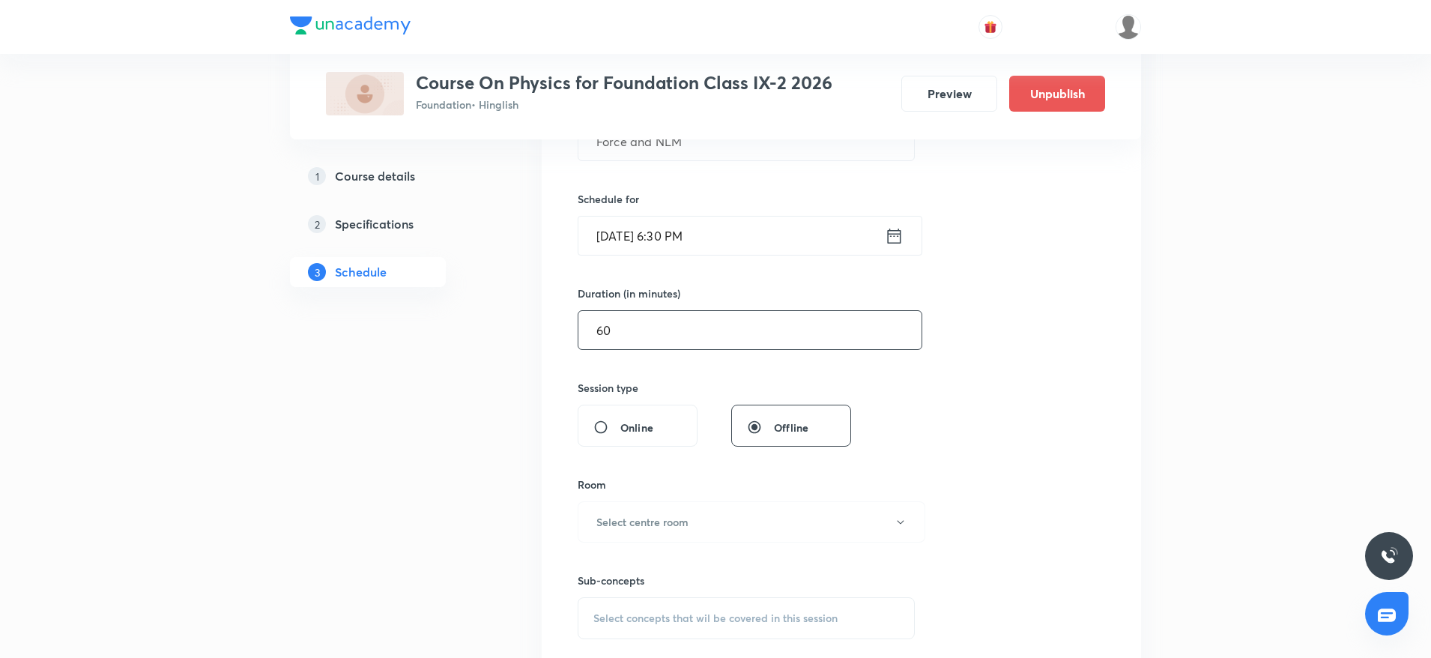
type input "60"
click at [947, 377] on div "Session 15 Live class Session title 13/99 Force and NLM ​ Schedule for Aug 30, …" at bounding box center [842, 348] width 528 height 704
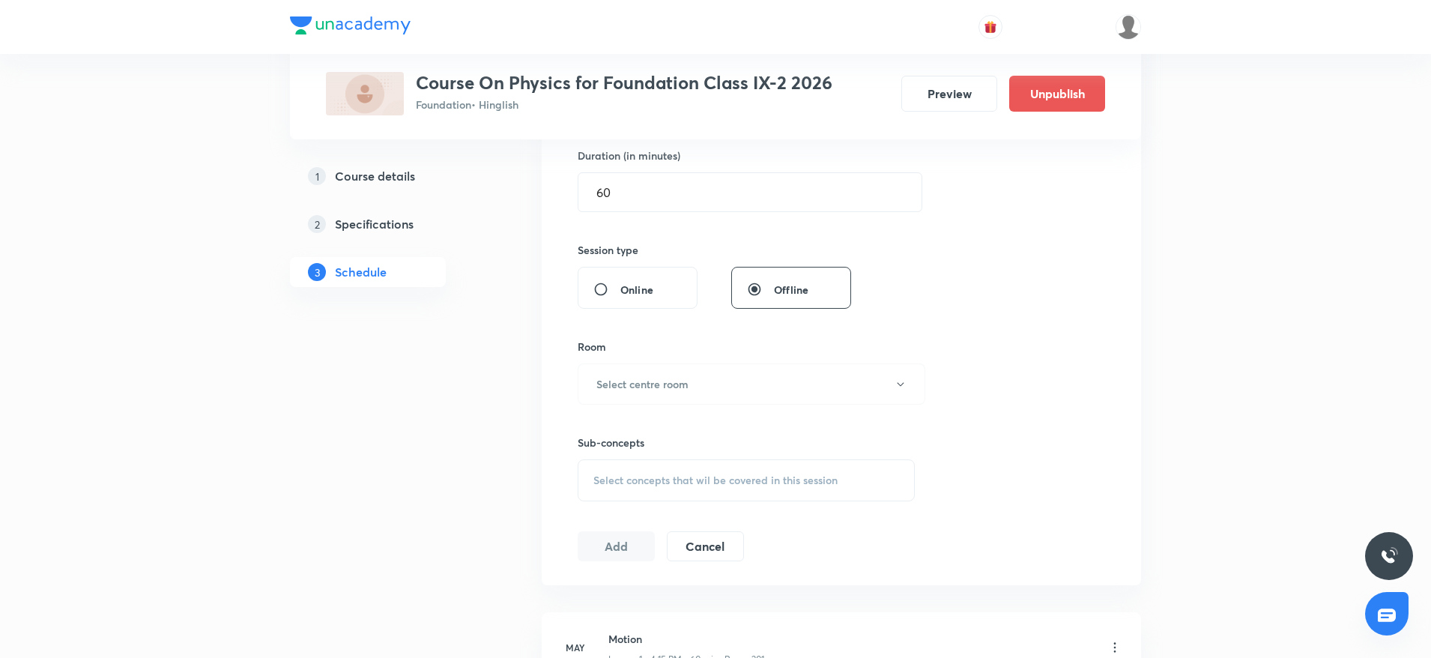
scroll to position [551, 0]
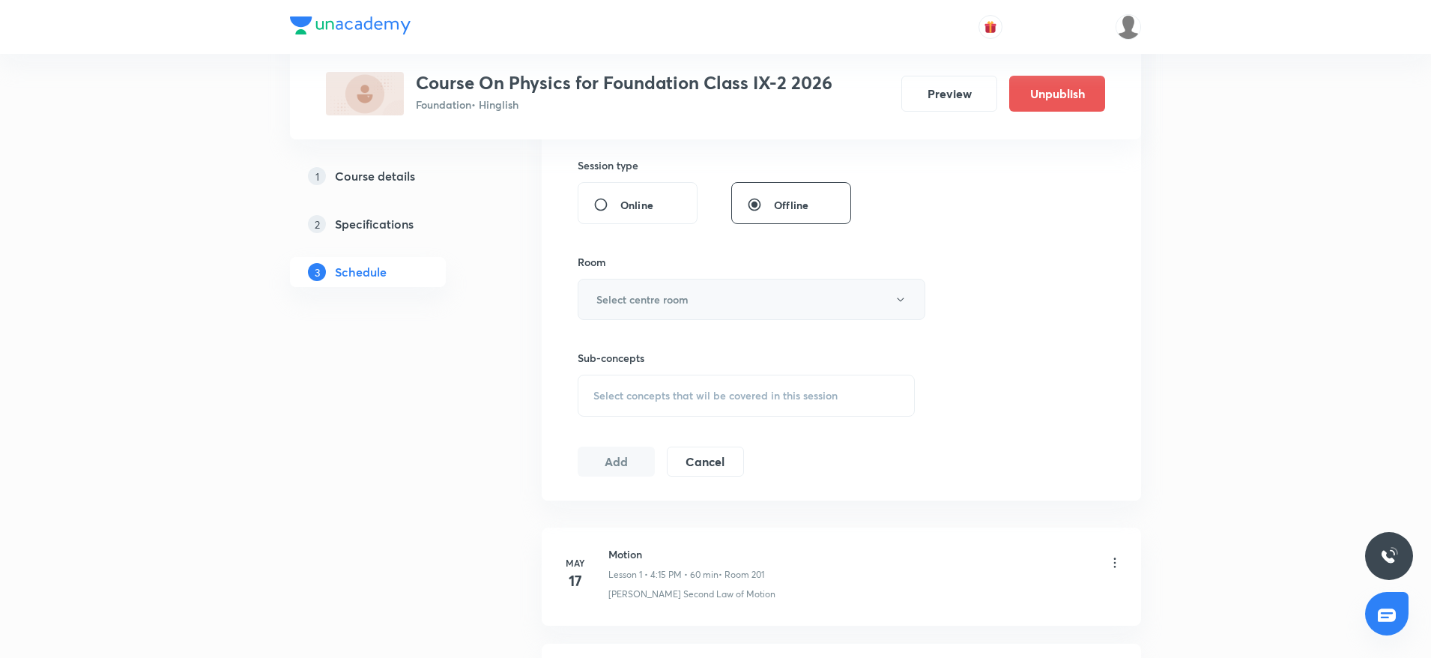
click at [762, 302] on button "Select centre room" at bounding box center [752, 299] width 348 height 41
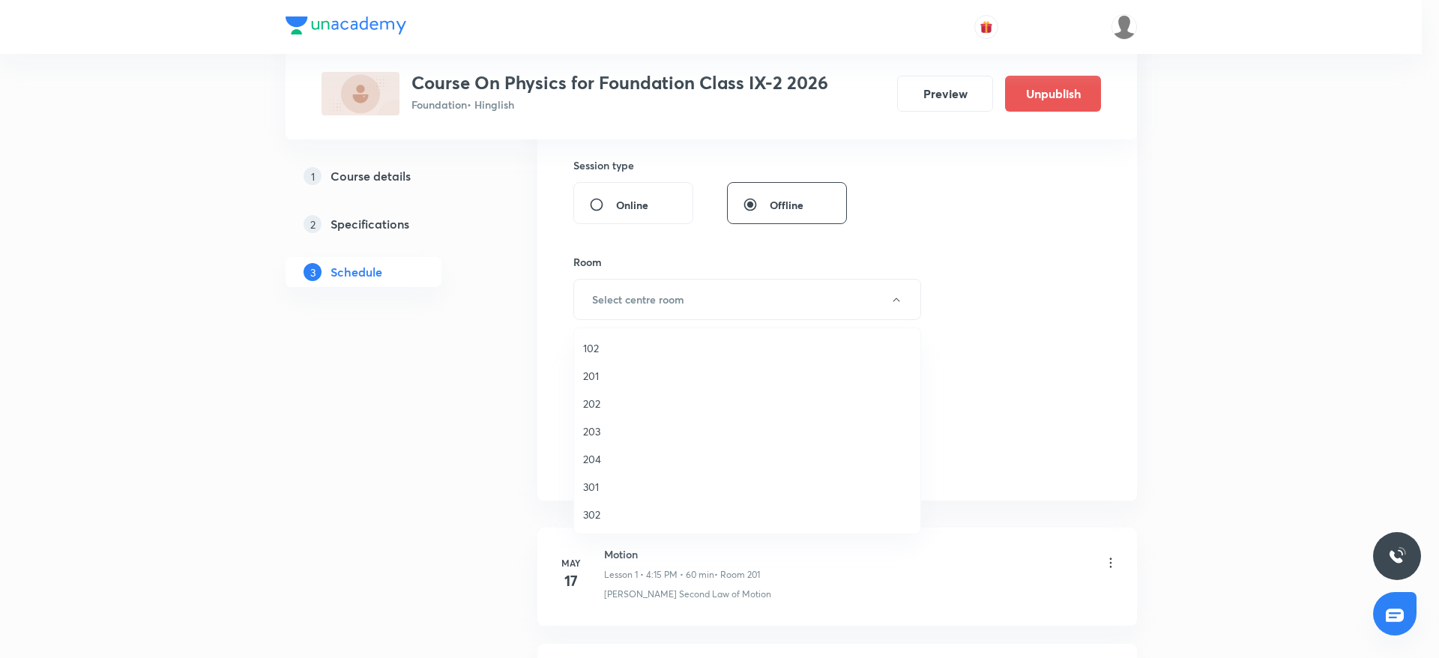
click at [620, 378] on span "201" at bounding box center [747, 376] width 328 height 16
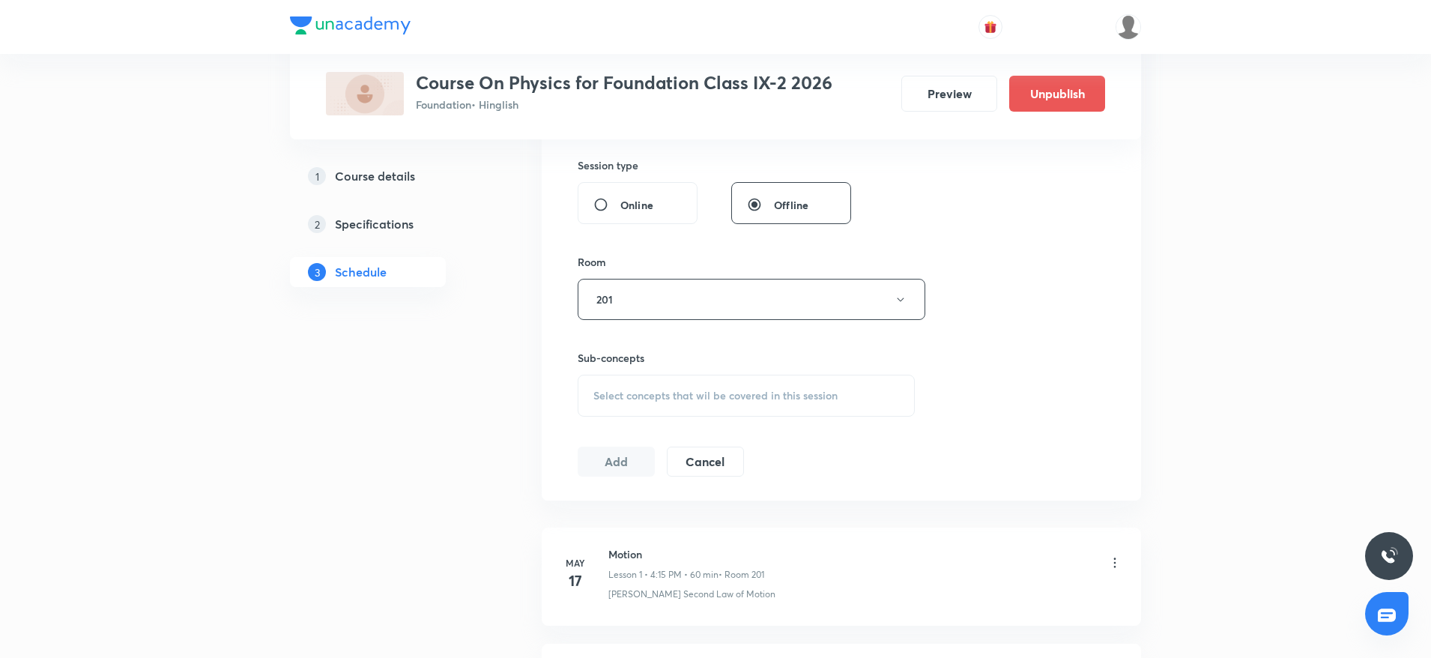
click at [669, 402] on div "Select concepts that wil be covered in this session" at bounding box center [746, 396] width 337 height 42
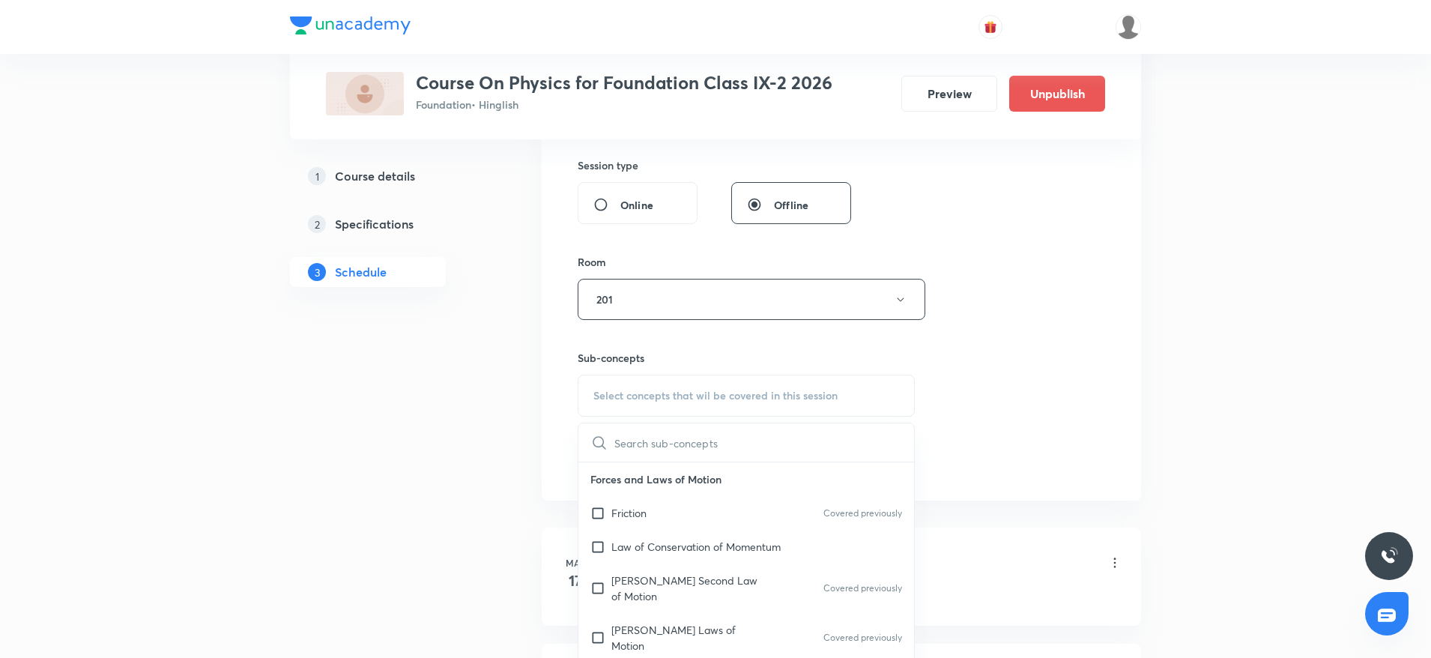
drag, startPoint x: 680, startPoint y: 454, endPoint x: 624, endPoint y: 432, distance: 59.8
click at [624, 432] on input "text" at bounding box center [765, 442] width 300 height 38
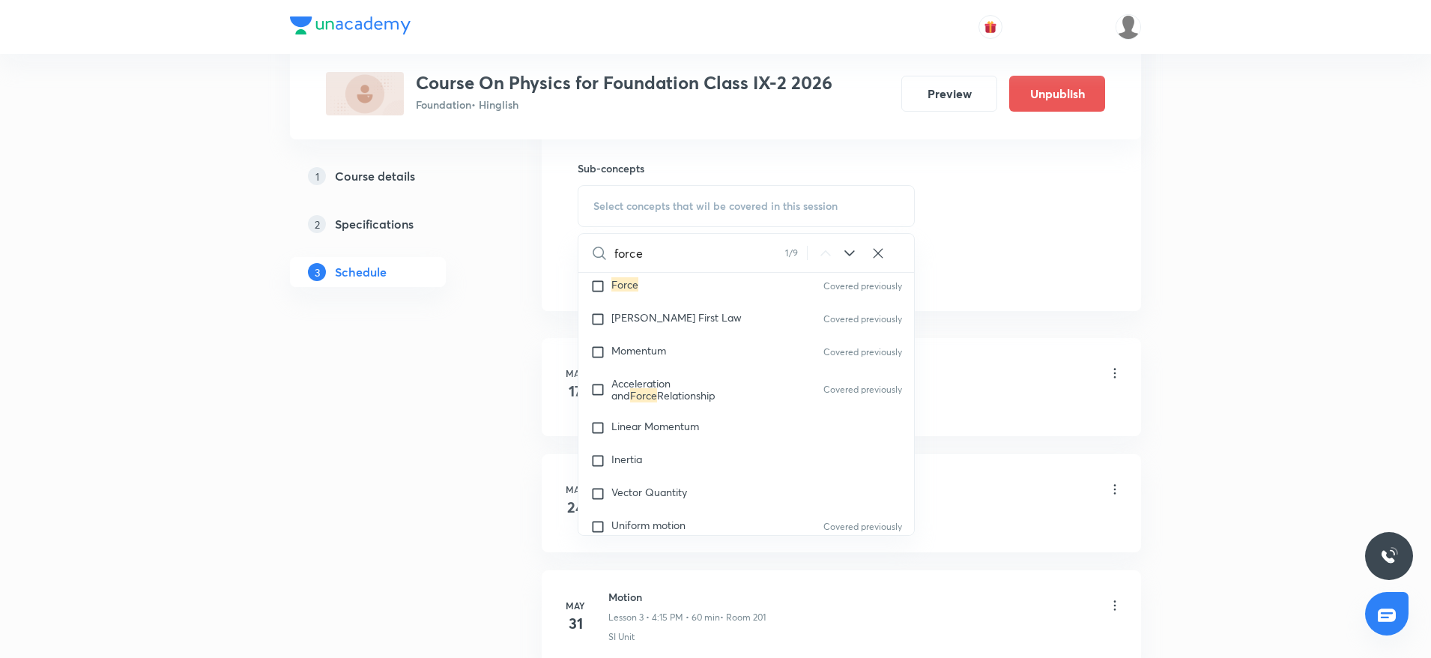
scroll to position [256, 0]
type input "force"
click at [636, 420] on p "Linear Momentum" at bounding box center [656, 424] width 88 height 15
checkbox input "true"
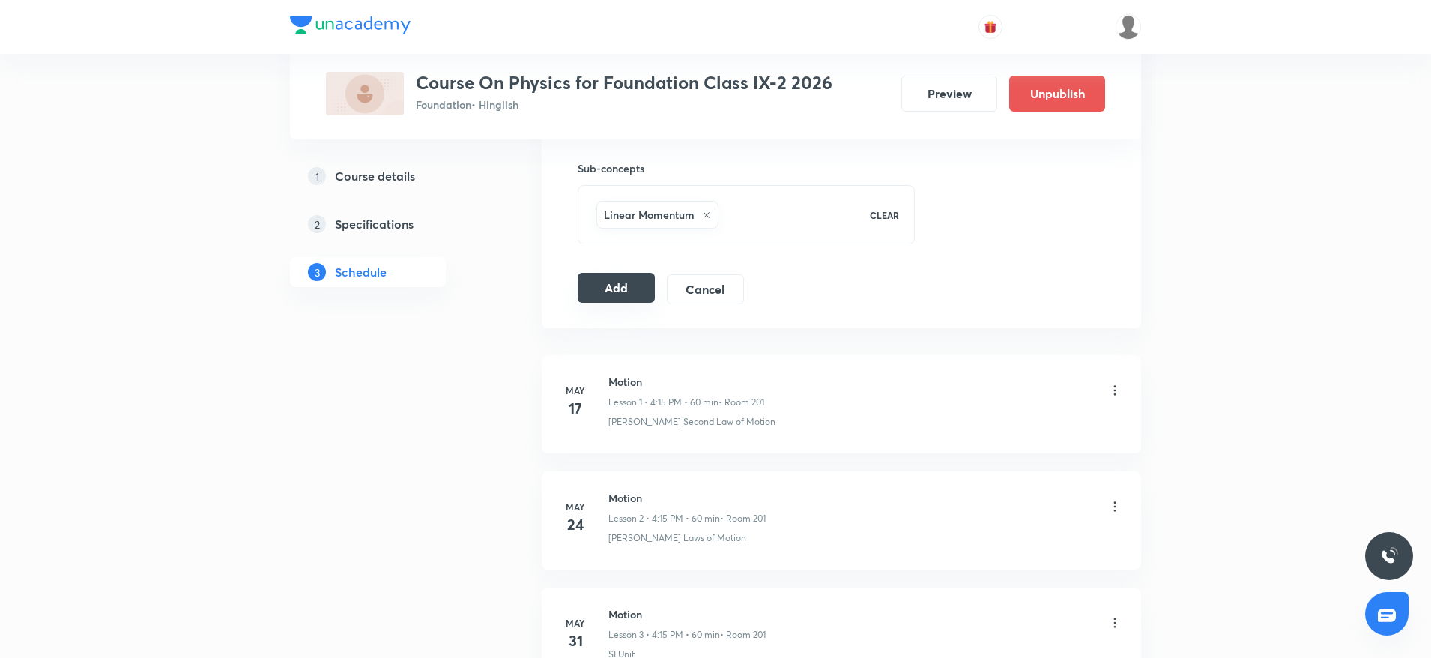
click at [606, 277] on button "Add" at bounding box center [616, 288] width 77 height 30
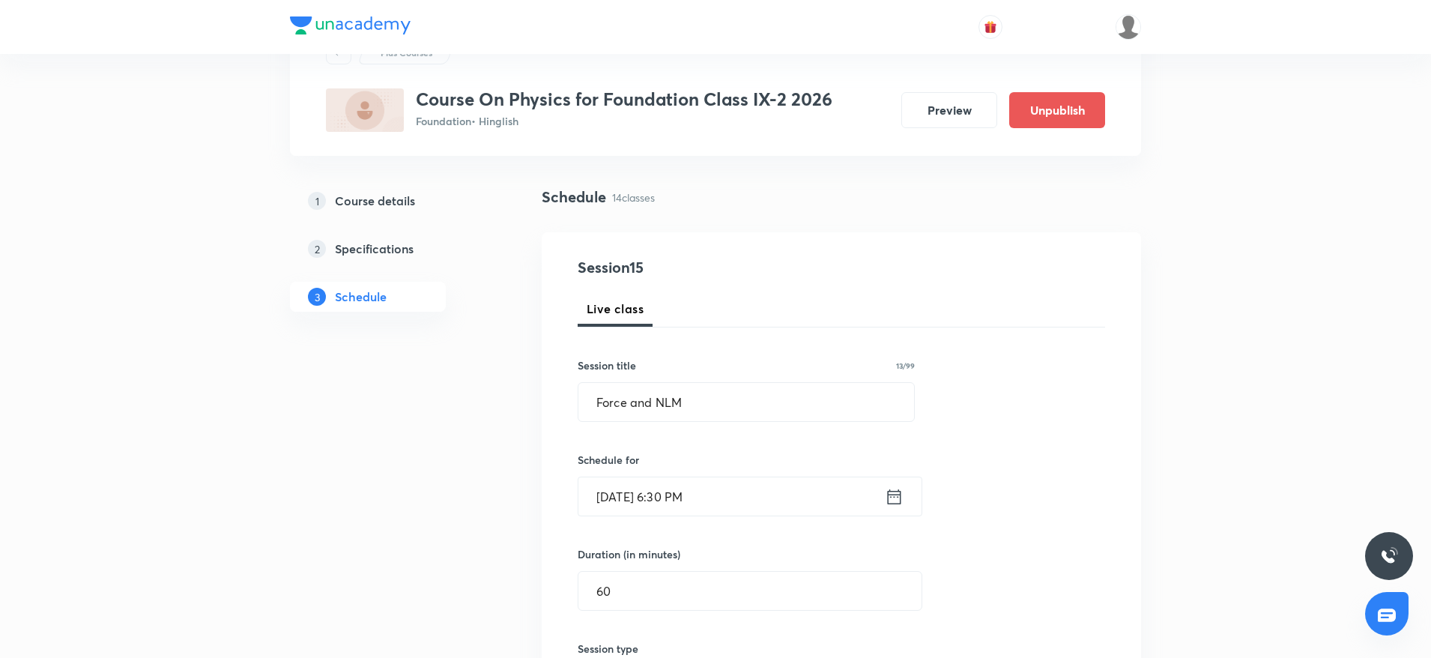
scroll to position [0, 0]
